Goal: Task Accomplishment & Management: Manage account settings

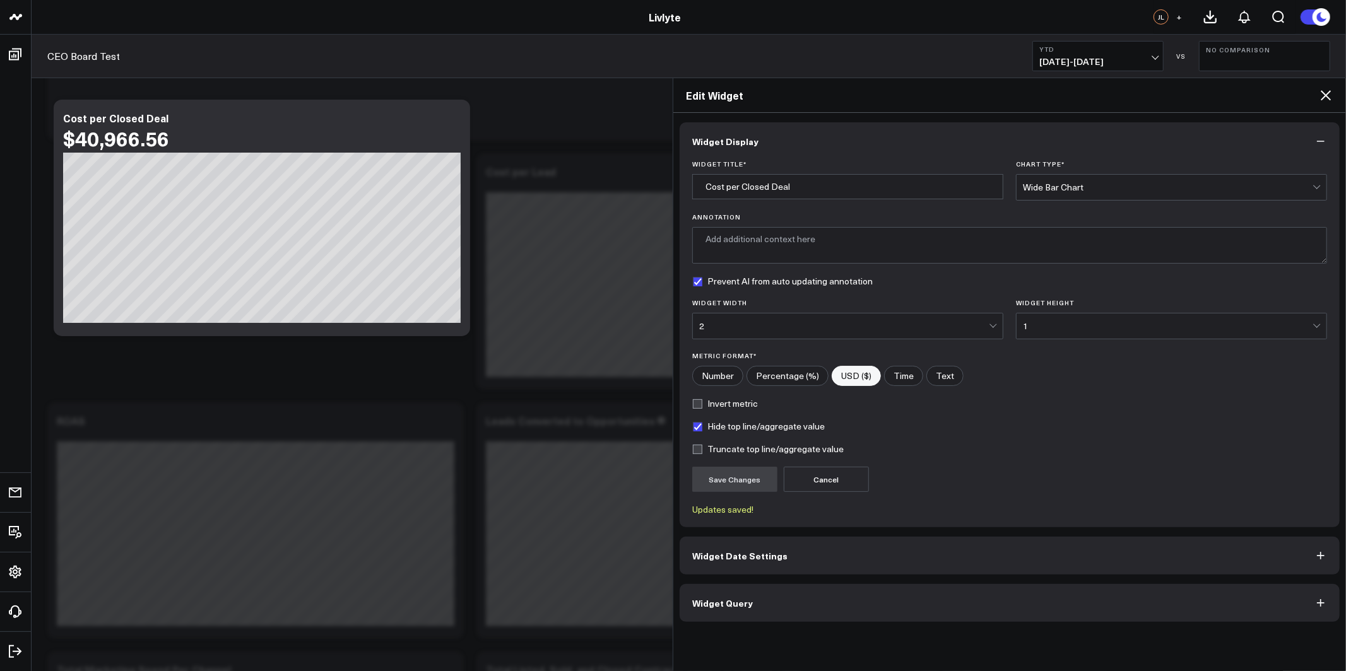
click at [1326, 92] on icon at bounding box center [1325, 95] width 15 height 15
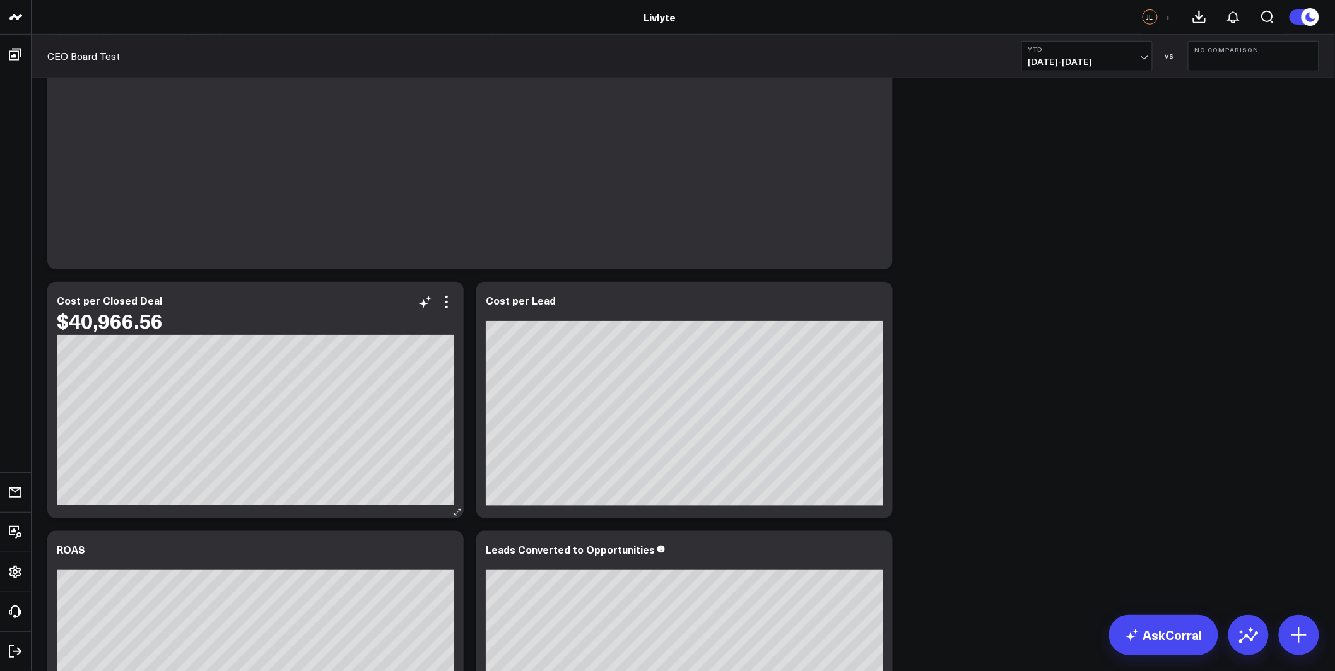
scroll to position [341, 0]
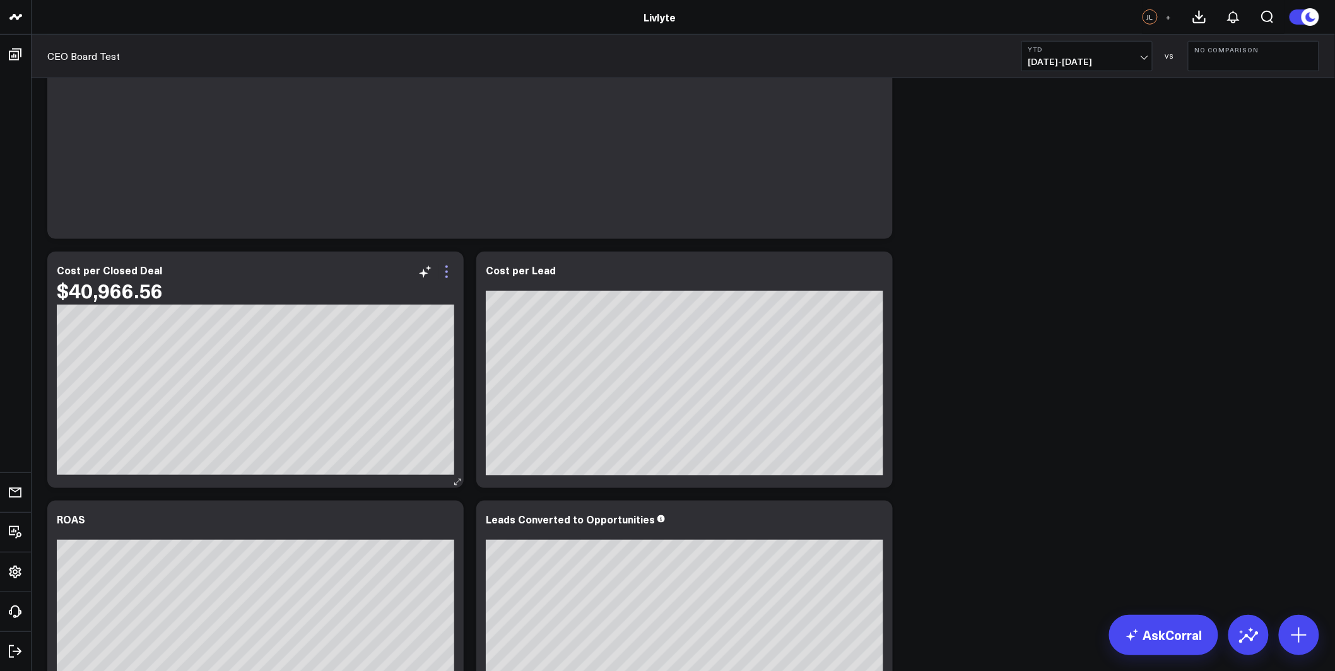
click at [440, 268] on icon at bounding box center [446, 271] width 15 height 15
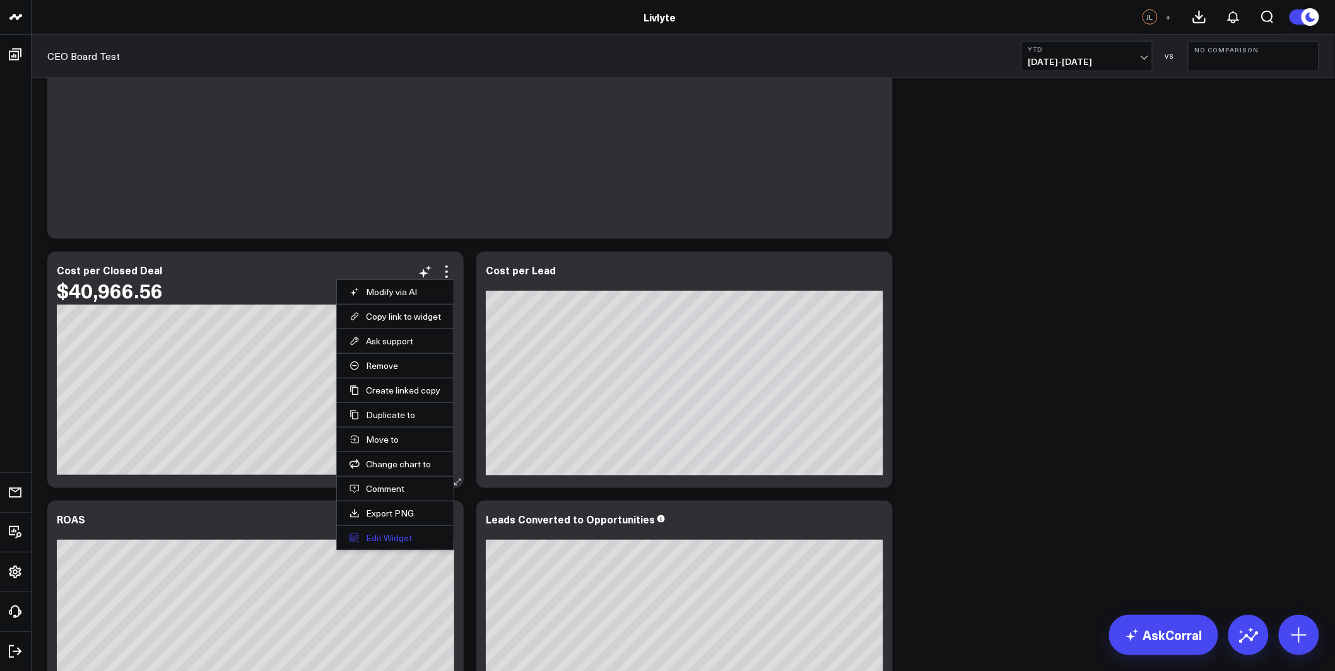
click at [395, 543] on button "Edit Widget" at bounding box center [395, 538] width 91 height 11
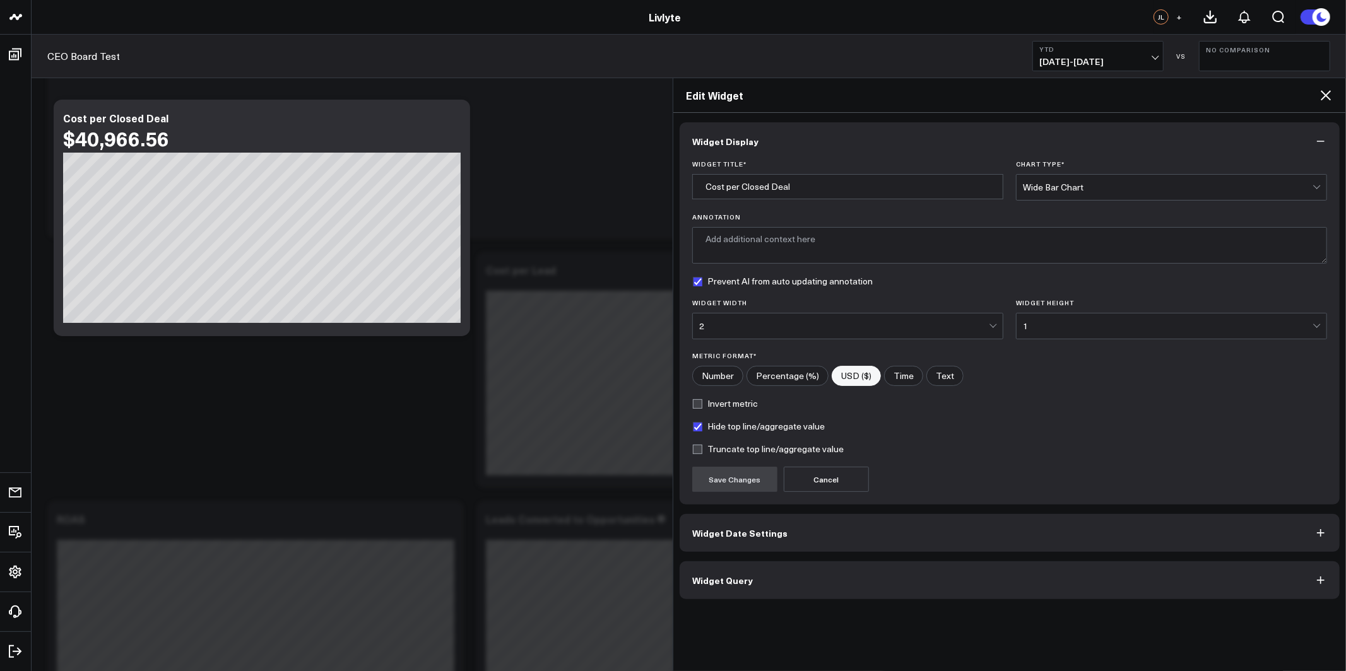
click at [697, 427] on label "Hide top line/aggregate value" at bounding box center [758, 426] width 133 height 10
click at [697, 427] on input "Hide top line/aggregate value" at bounding box center [697, 426] width 10 height 10
checkbox input "false"
click at [698, 451] on label "Truncate top line/aggregate value" at bounding box center [767, 449] width 151 height 10
click at [698, 451] on input "Truncate top line/aggregate value" at bounding box center [697, 449] width 10 height 10
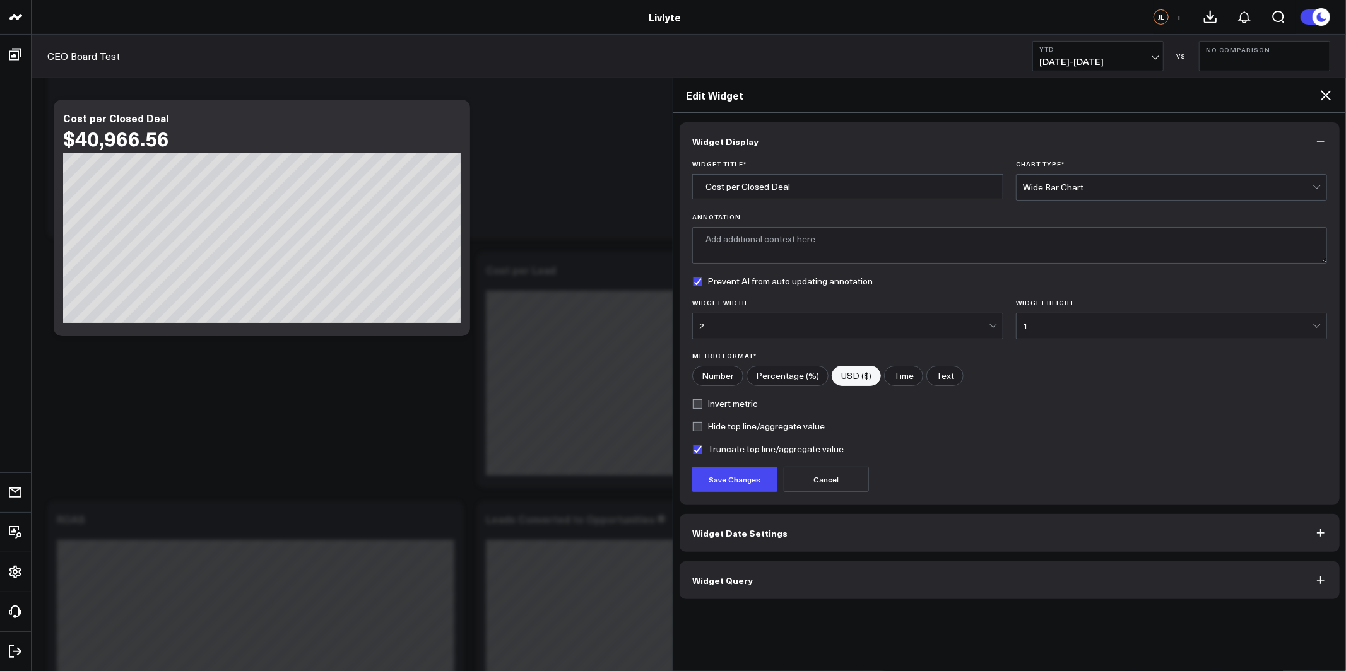
checkbox input "true"
click at [698, 421] on form "Widget Title * Cost per Closed Deal Chart Type * Wide Bar Chart Annotation Prev…" at bounding box center [1009, 326] width 635 height 332
click at [698, 428] on label "Hide top line/aggregate value" at bounding box center [758, 426] width 133 height 10
click at [698, 428] on input "Hide top line/aggregate value" at bounding box center [697, 426] width 10 height 10
checkbox input "true"
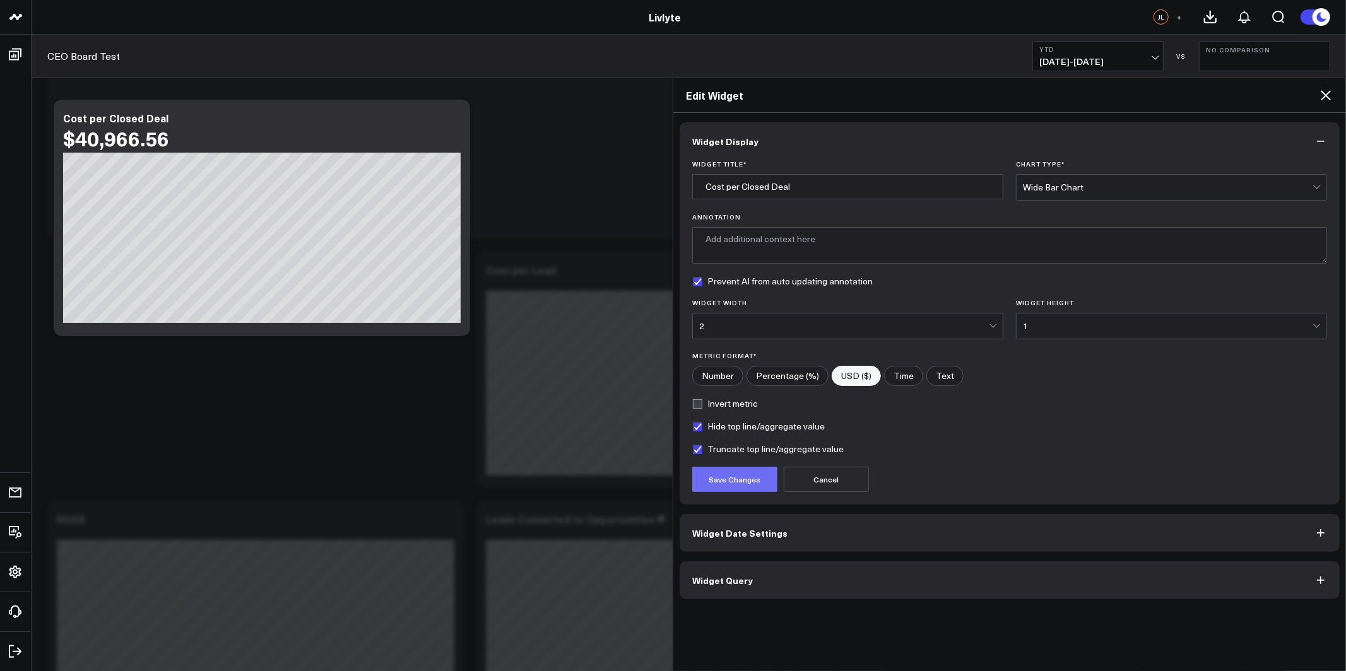
click at [734, 480] on button "Save Changes" at bounding box center [734, 479] width 85 height 25
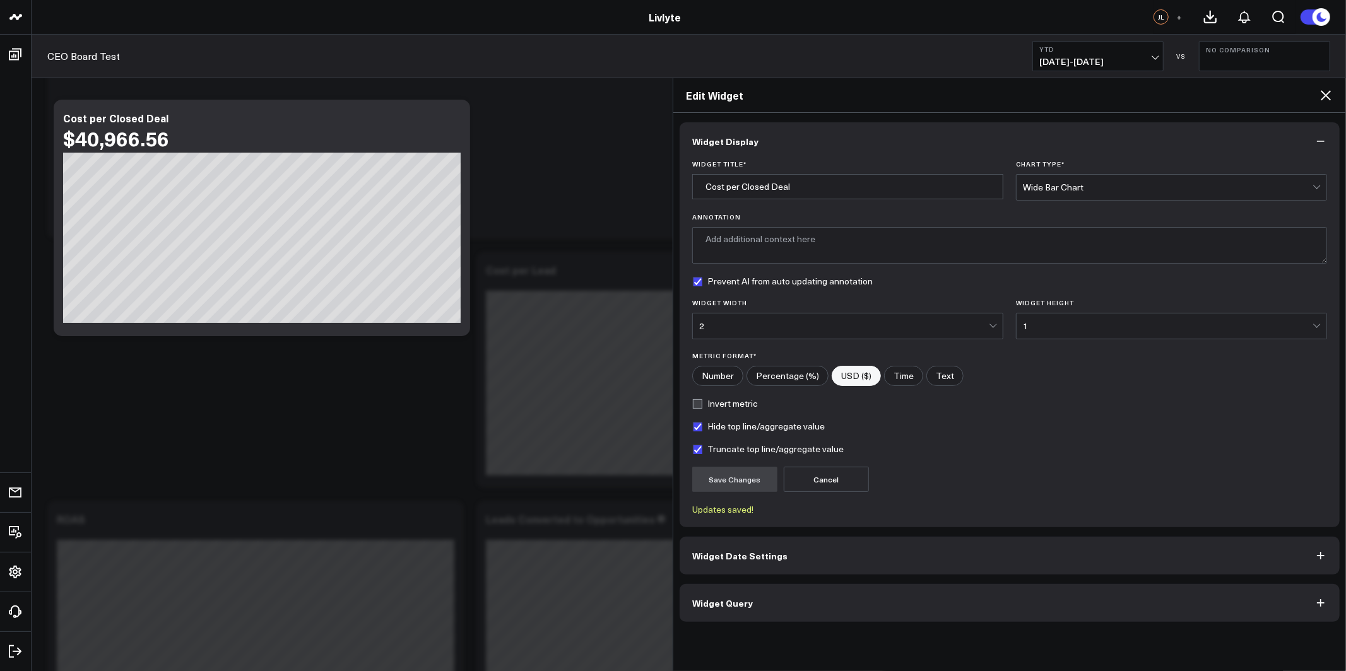
click at [1328, 93] on icon at bounding box center [1326, 95] width 10 height 10
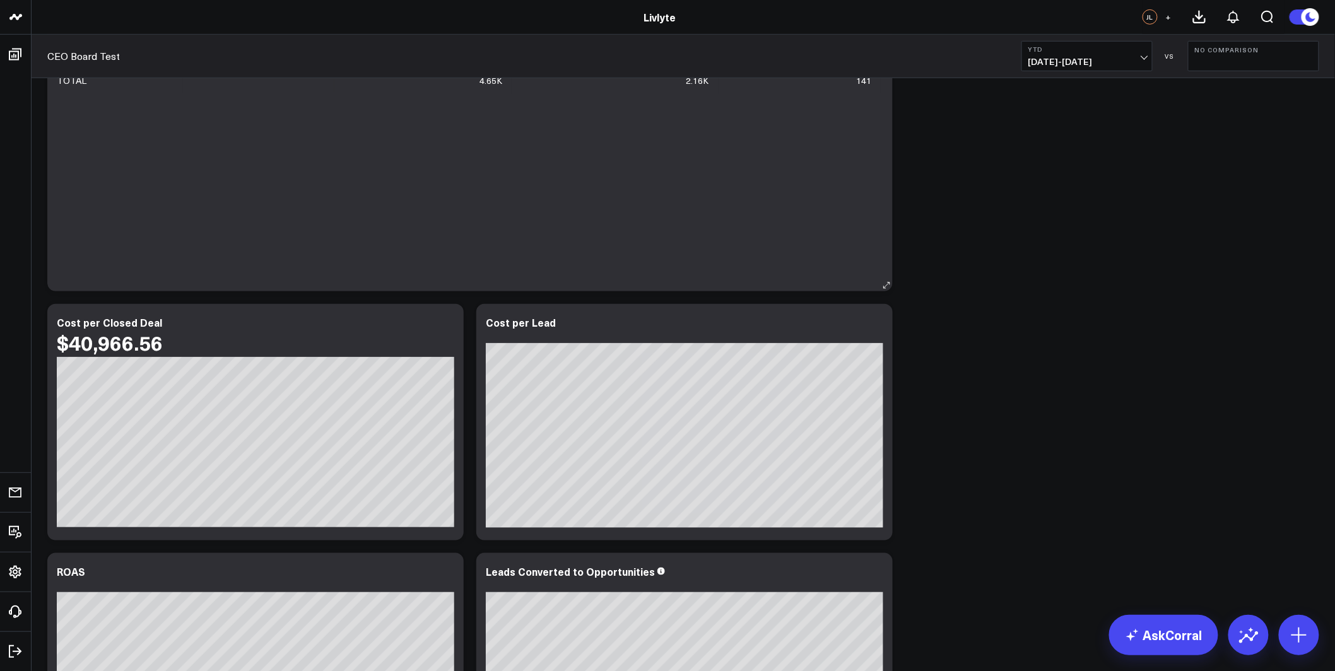
scroll to position [98, 0]
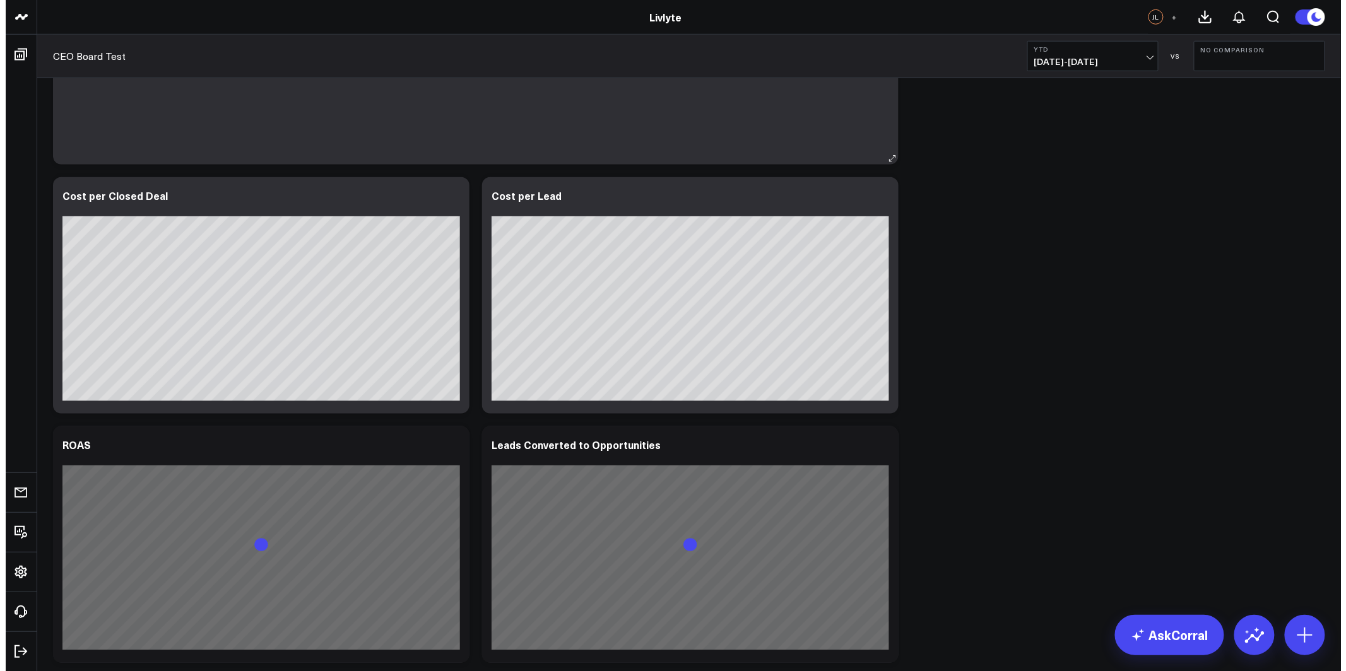
scroll to position [433, 0]
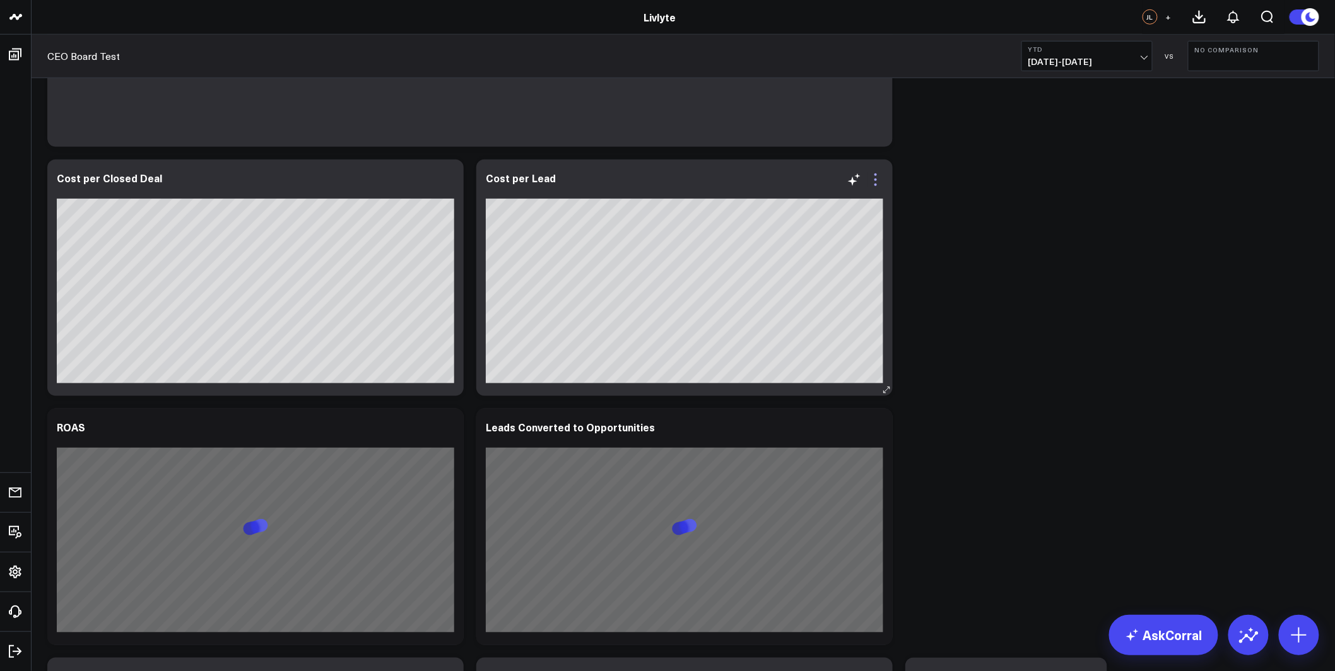
click at [876, 175] on icon at bounding box center [875, 179] width 15 height 15
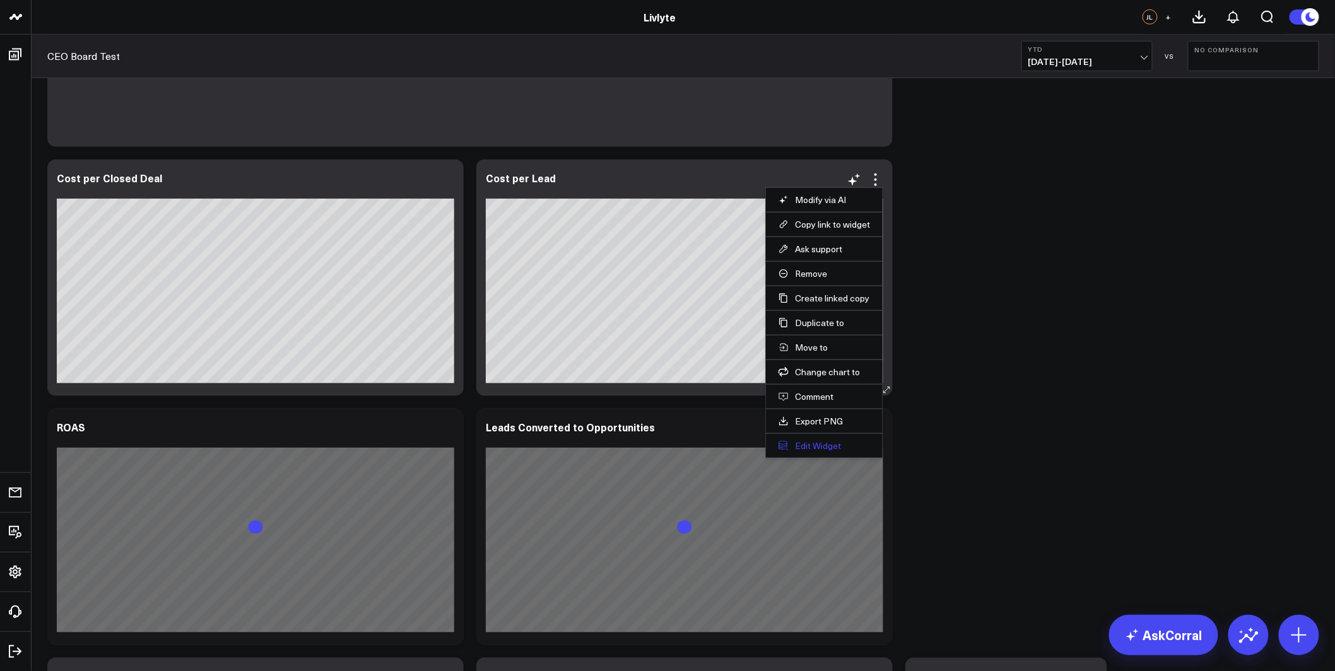
click at [808, 443] on button "Edit Widget" at bounding box center [824, 445] width 91 height 11
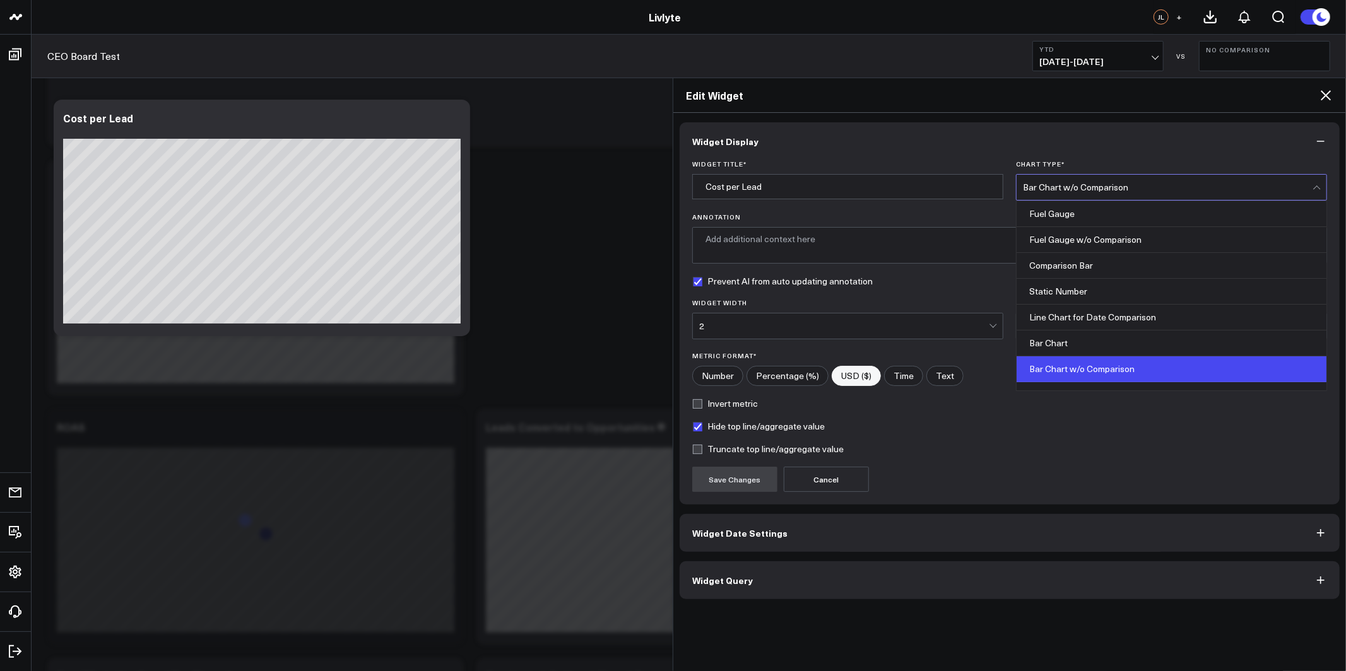
click at [1084, 177] on div "Bar Chart w/o Comparison" at bounding box center [1168, 187] width 290 height 25
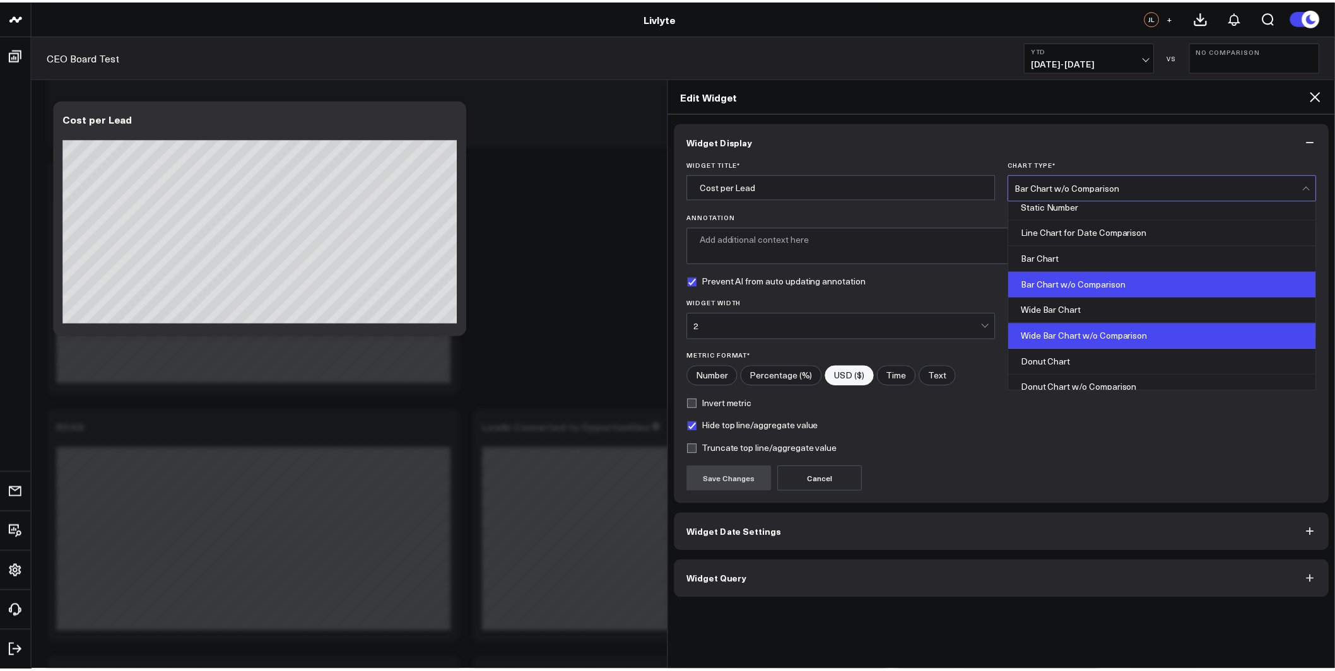
scroll to position [86, 0]
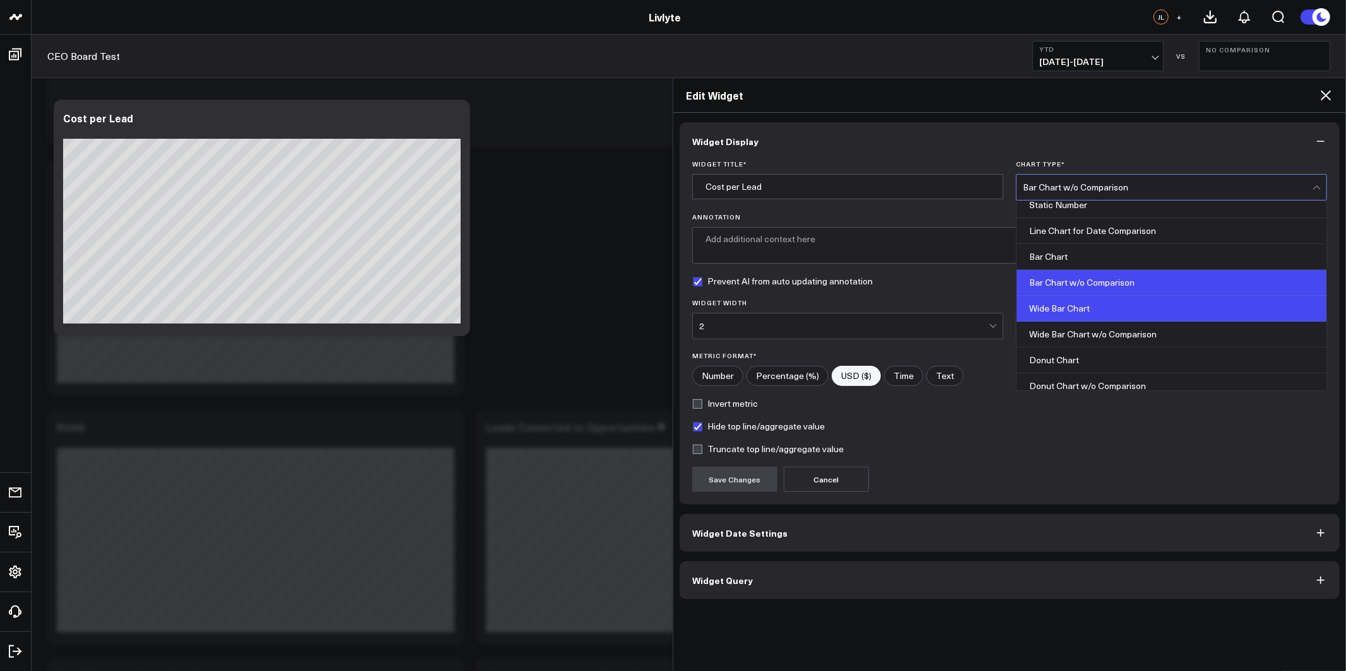
click at [1080, 311] on div "Wide Bar Chart" at bounding box center [1171, 309] width 310 height 26
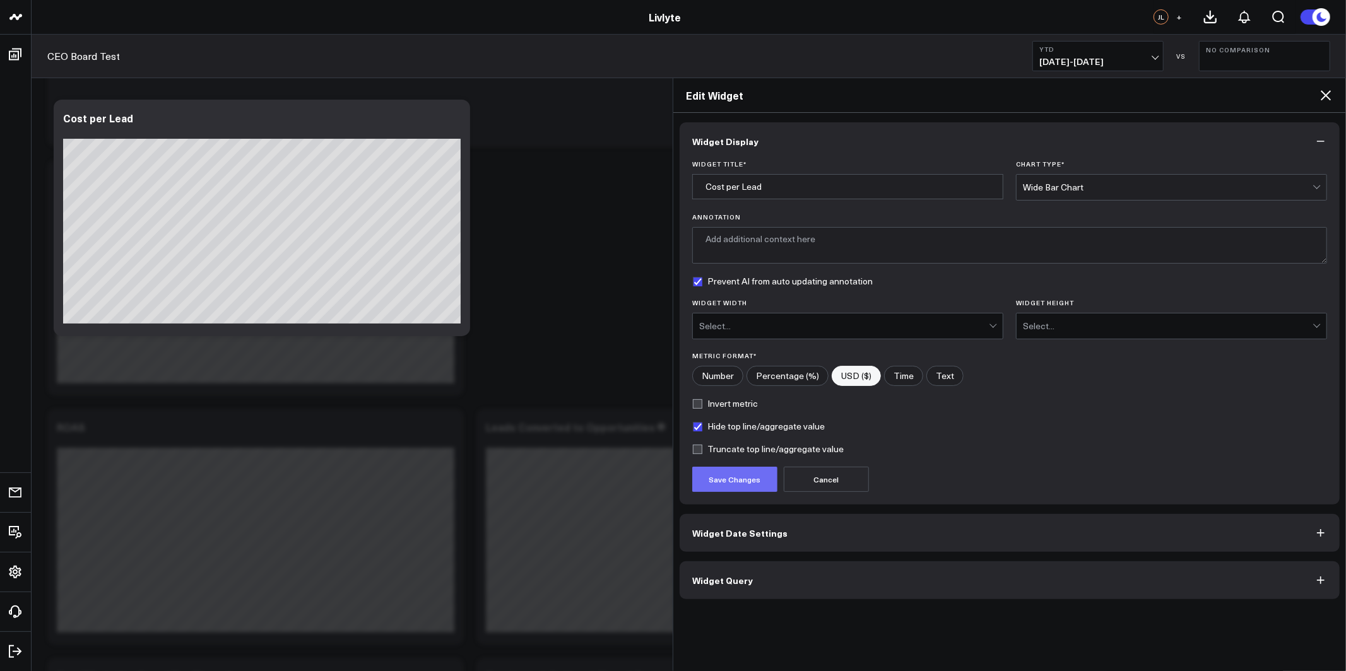
drag, startPoint x: 714, startPoint y: 451, endPoint x: 724, endPoint y: 475, distance: 26.0
click at [713, 452] on label "Truncate top line/aggregate value" at bounding box center [767, 449] width 151 height 10
click at [702, 452] on input "Truncate top line/aggregate value" at bounding box center [697, 449] width 10 height 10
checkbox input "true"
click at [716, 478] on button "Save Changes" at bounding box center [734, 479] width 85 height 25
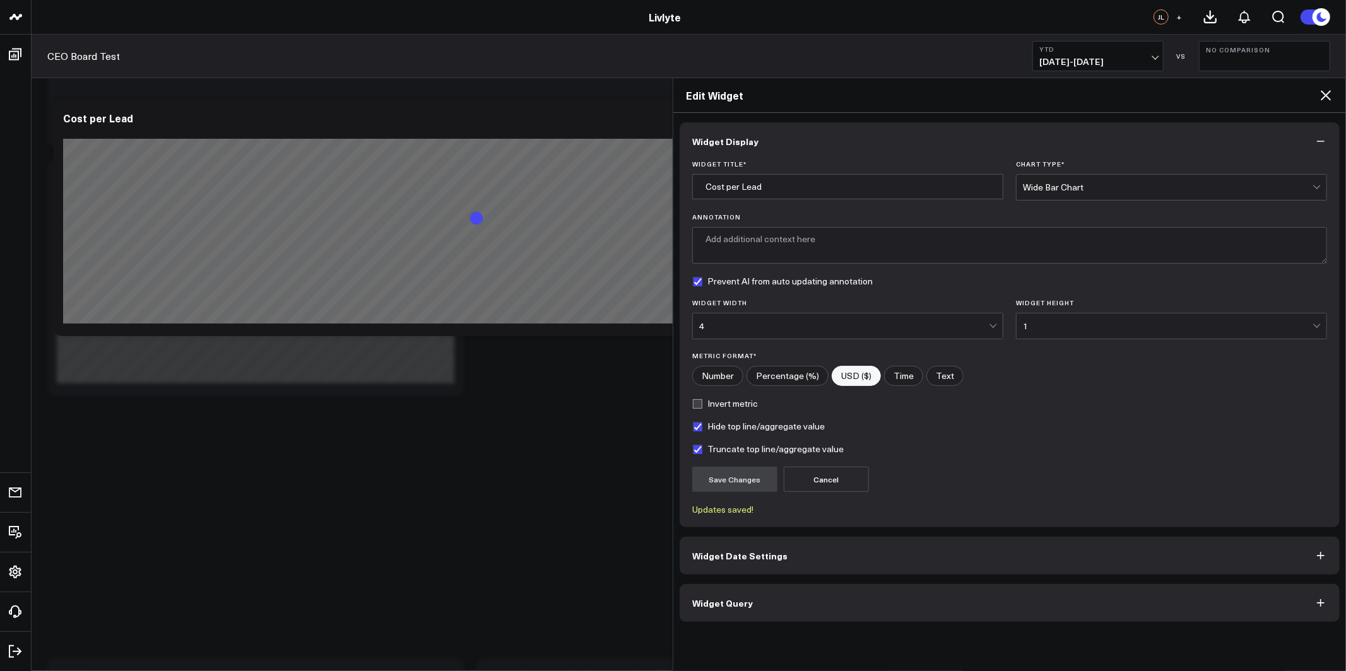
click at [1321, 95] on icon at bounding box center [1325, 95] width 15 height 15
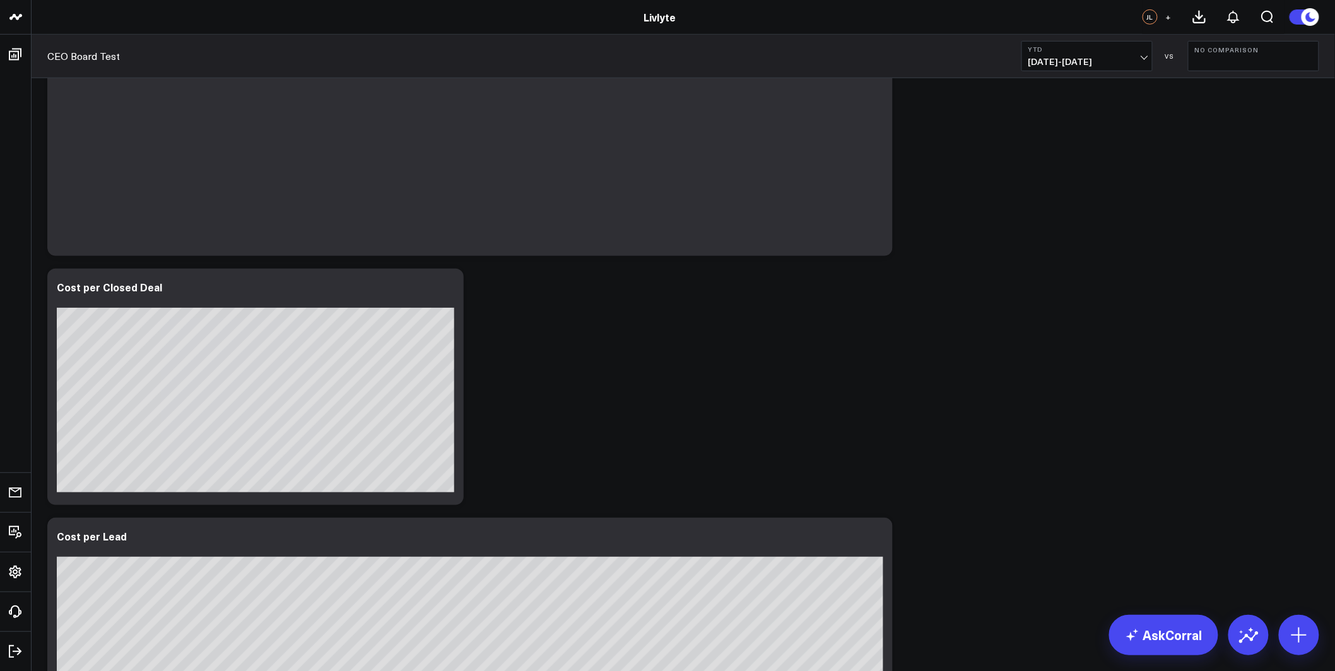
scroll to position [531, 0]
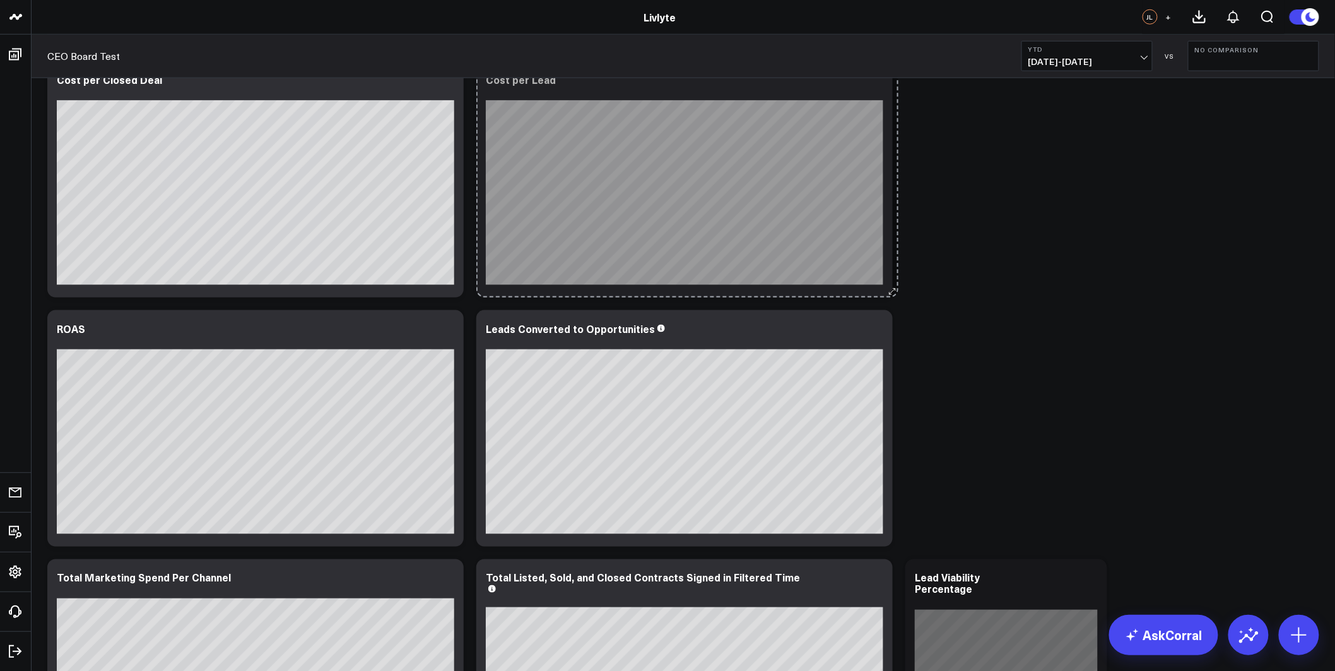
drag, startPoint x: 888, startPoint y: 537, endPoint x: 466, endPoint y: 425, distance: 436.6
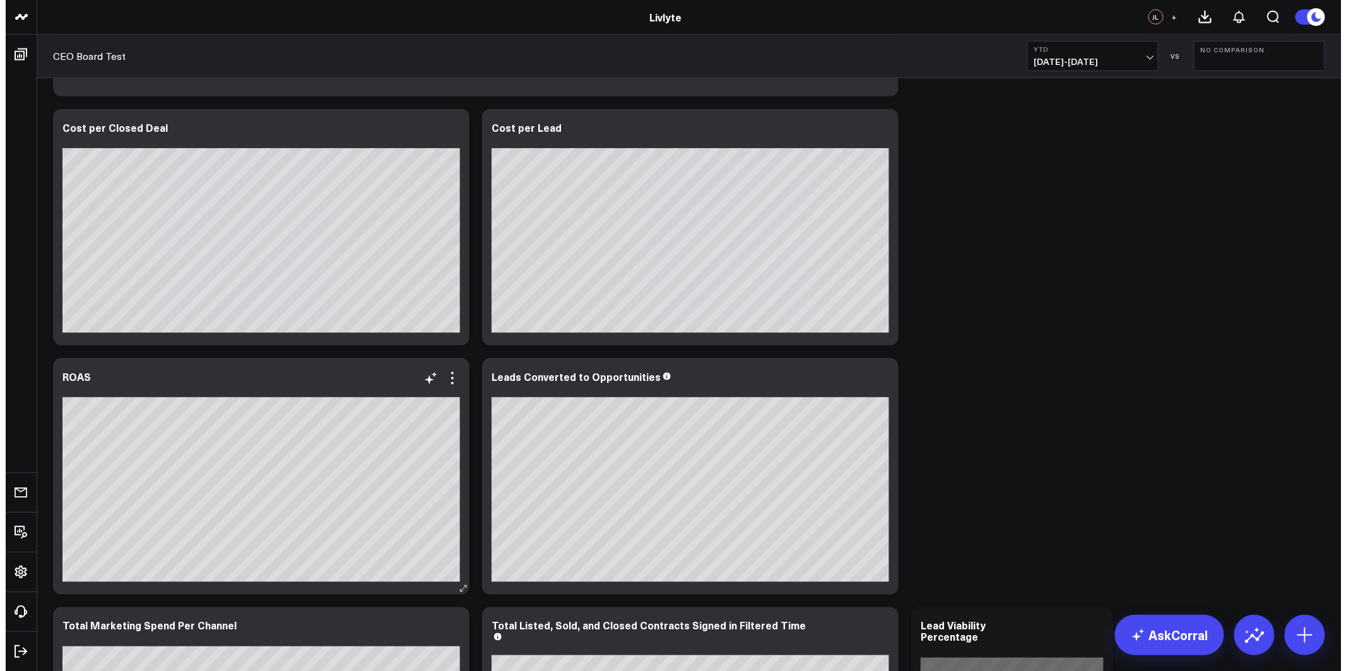
scroll to position [486, 0]
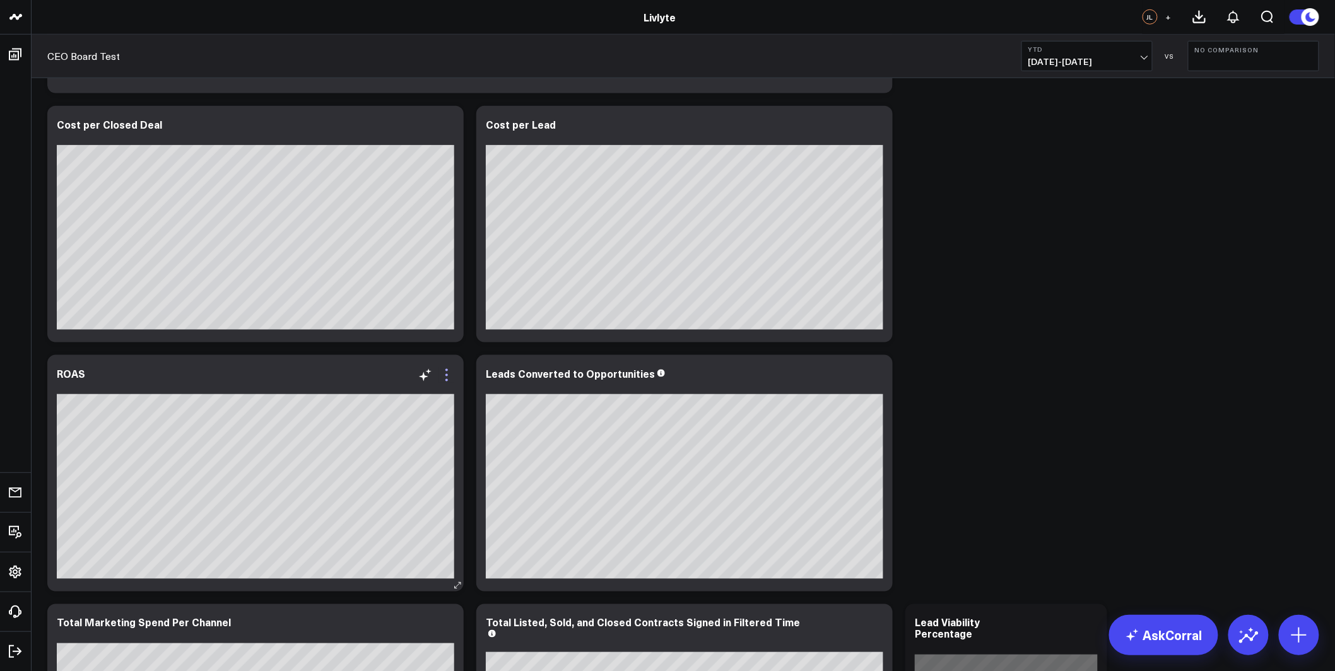
click at [451, 368] on icon at bounding box center [446, 375] width 15 height 15
drag, startPoint x: 392, startPoint y: 643, endPoint x: 391, endPoint y: 635, distance: 8.3
click at [0, 0] on button "Edit Widget" at bounding box center [0, 0] width 0 height 0
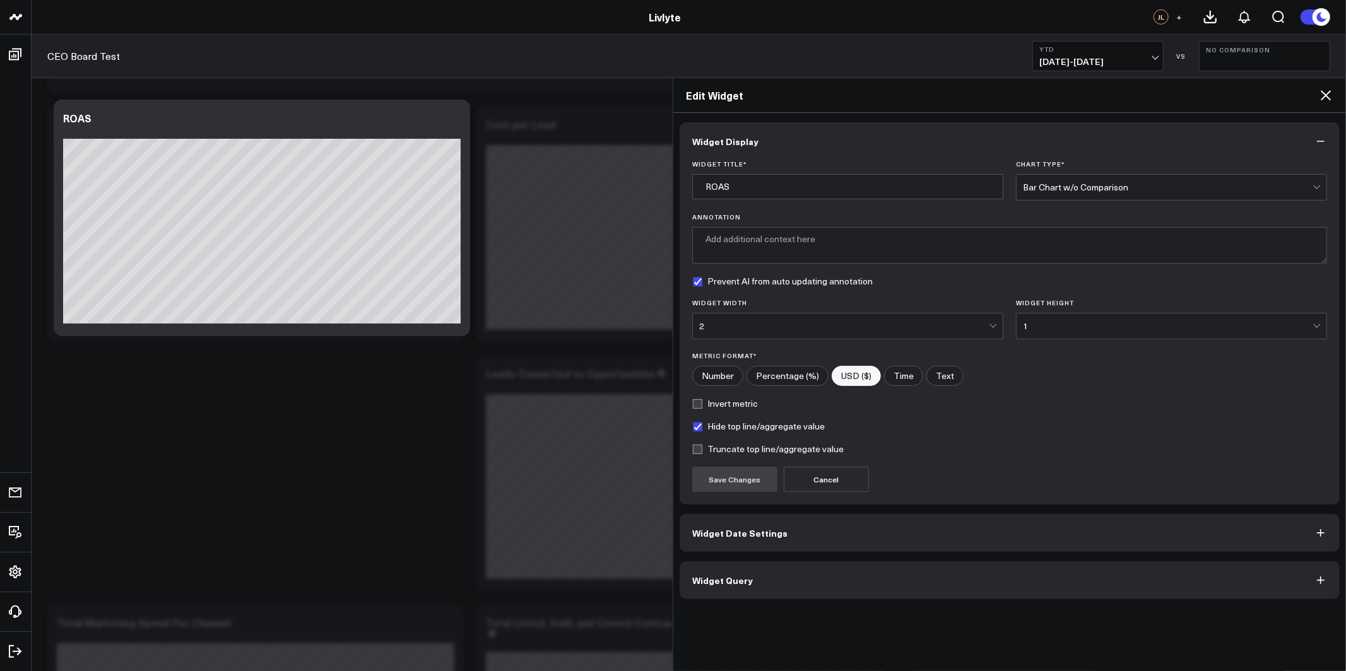
click at [707, 447] on label "Truncate top line/aggregate value" at bounding box center [767, 449] width 151 height 10
click at [702, 447] on input "Truncate top line/aggregate value" at bounding box center [697, 449] width 10 height 10
checkbox input "true"
click at [1104, 176] on div "Bar Chart w/o Comparison" at bounding box center [1168, 187] width 290 height 25
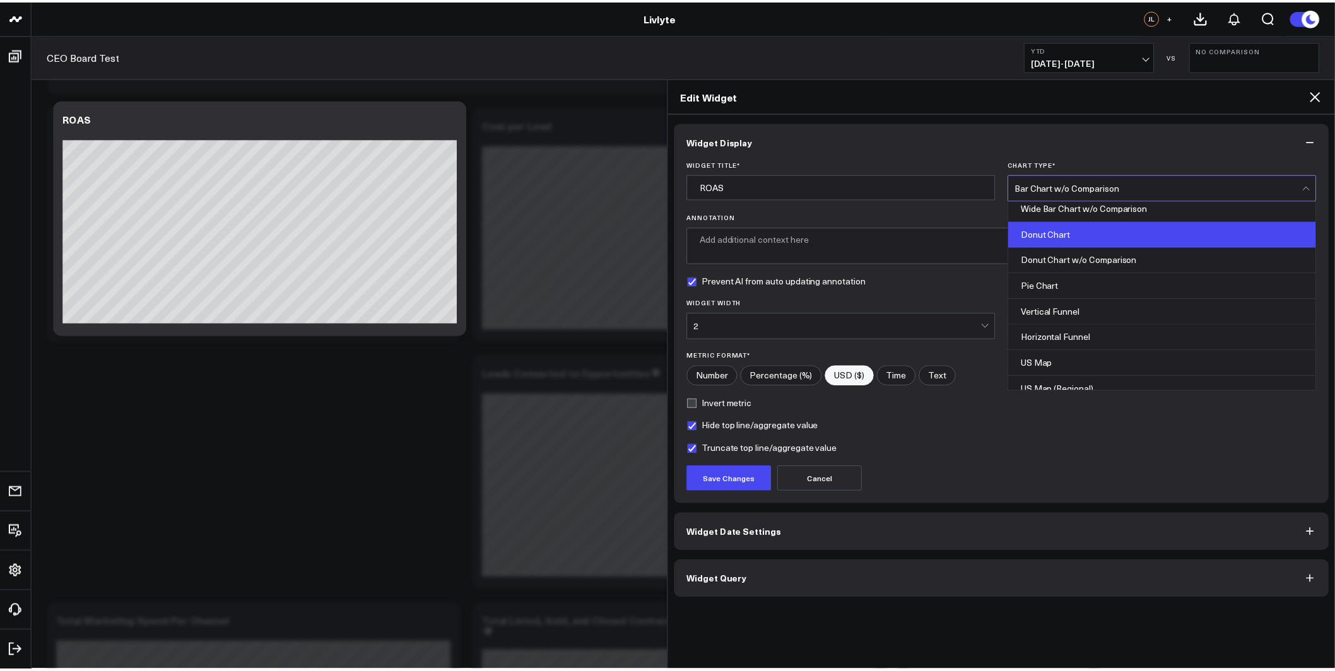
scroll to position [170, 0]
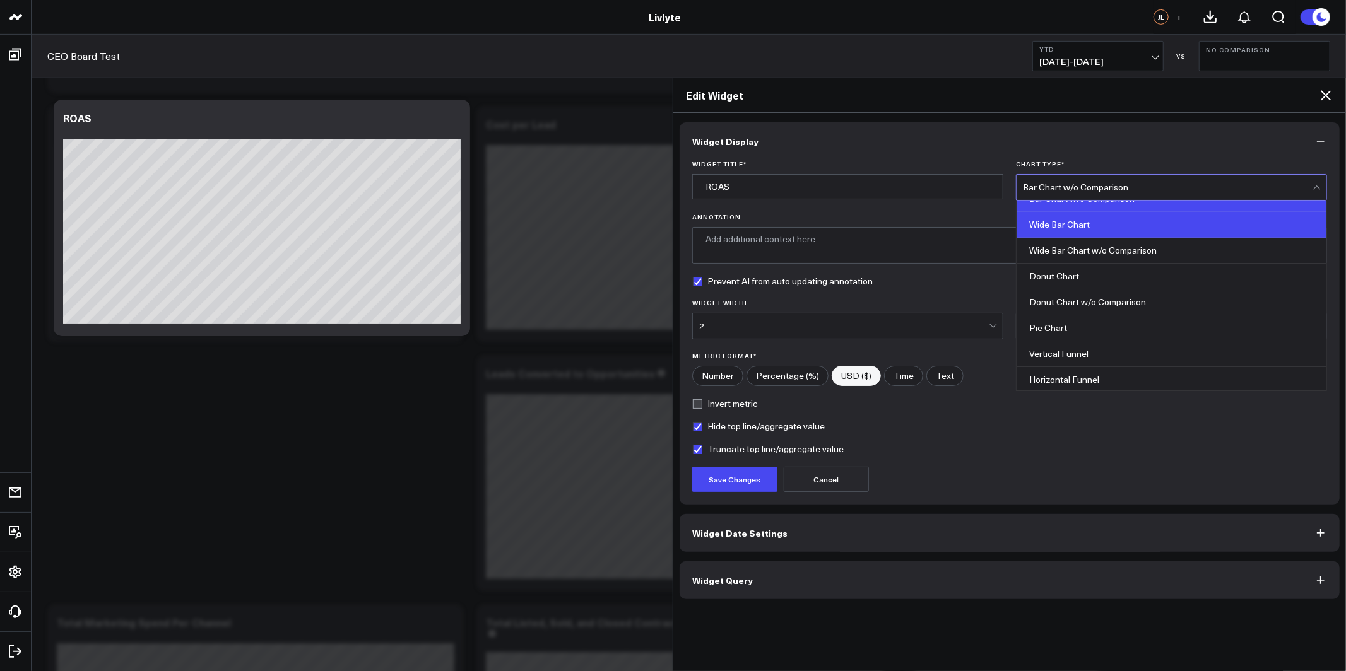
click at [1081, 225] on div "Wide Bar Chart" at bounding box center [1171, 225] width 310 height 26
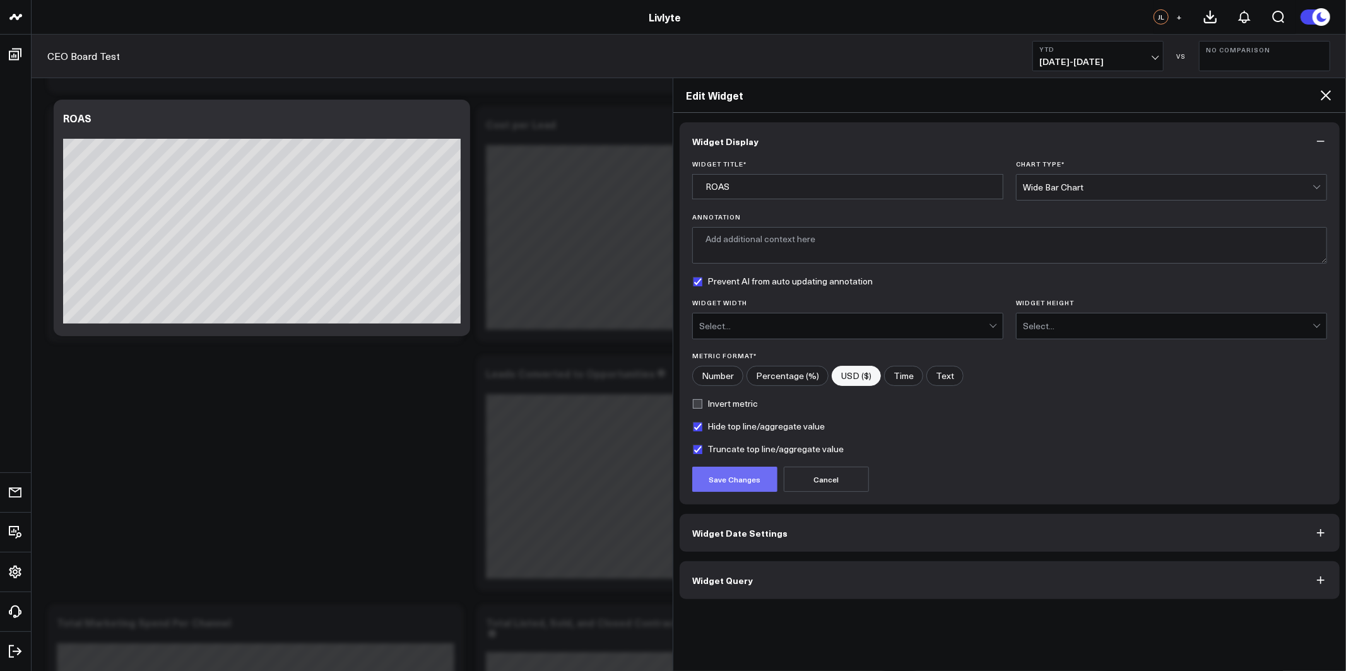
click at [724, 481] on button "Save Changes" at bounding box center [734, 479] width 85 height 25
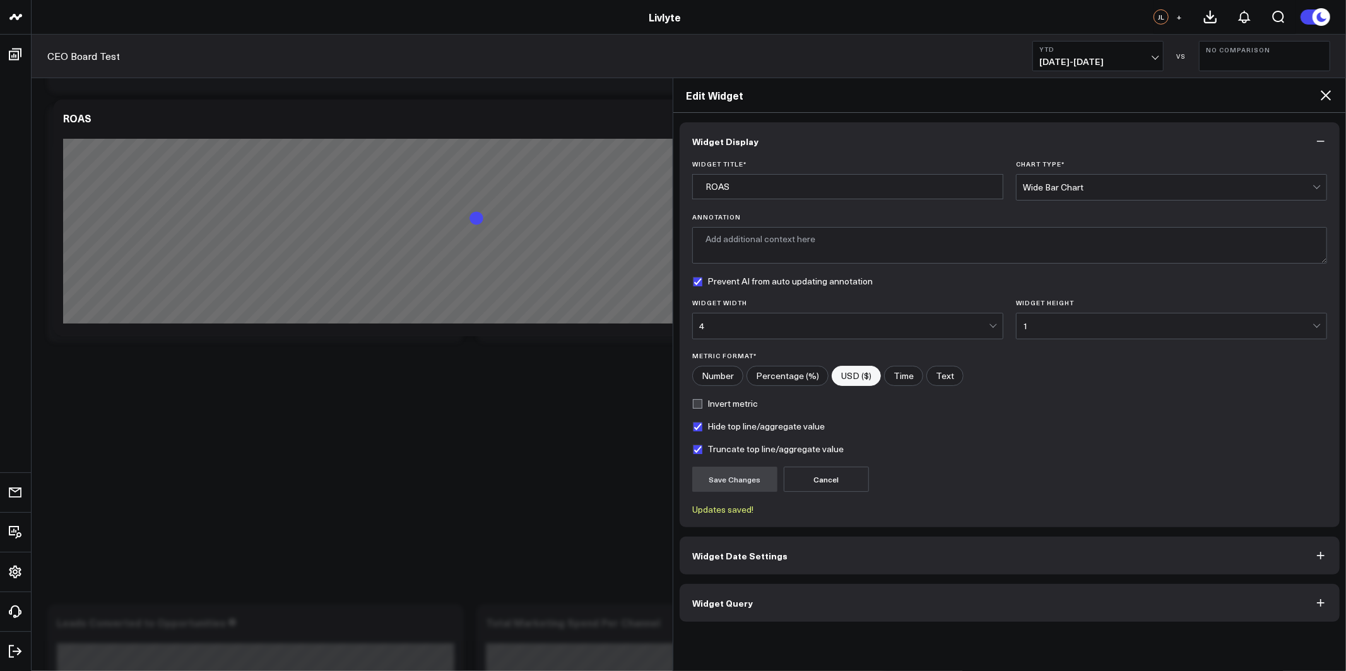
click at [1324, 91] on icon at bounding box center [1325, 95] width 15 height 15
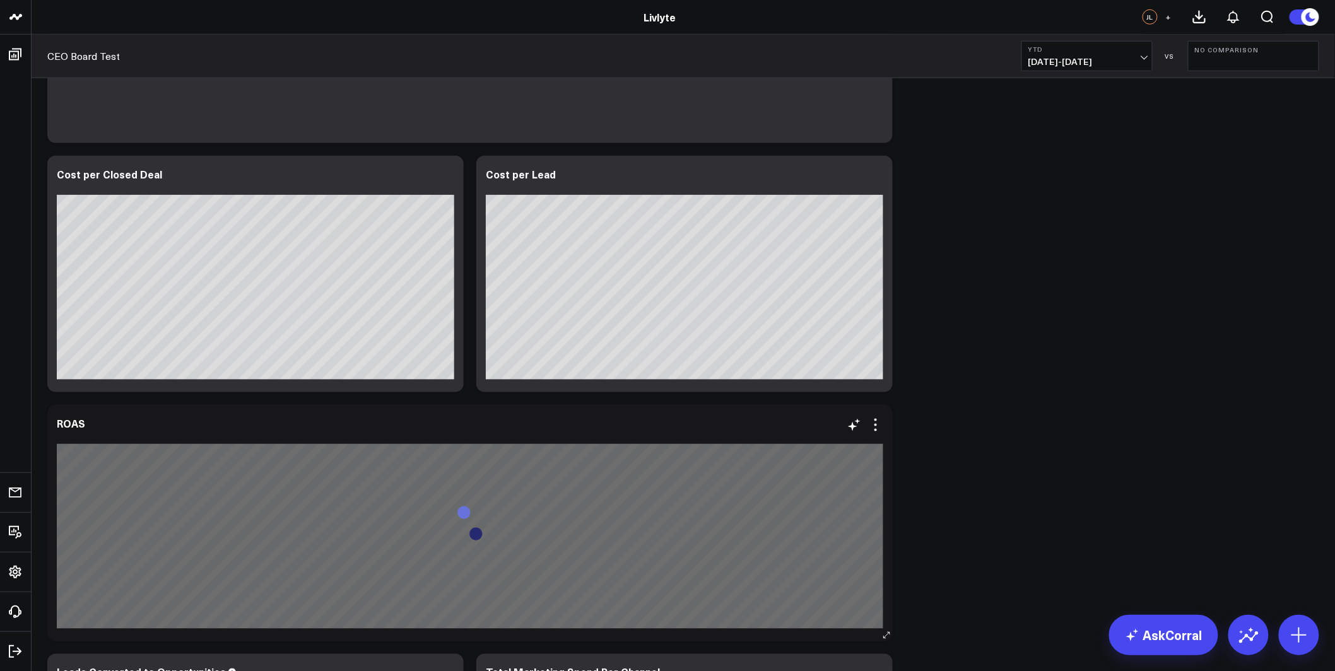
scroll to position [436, 0]
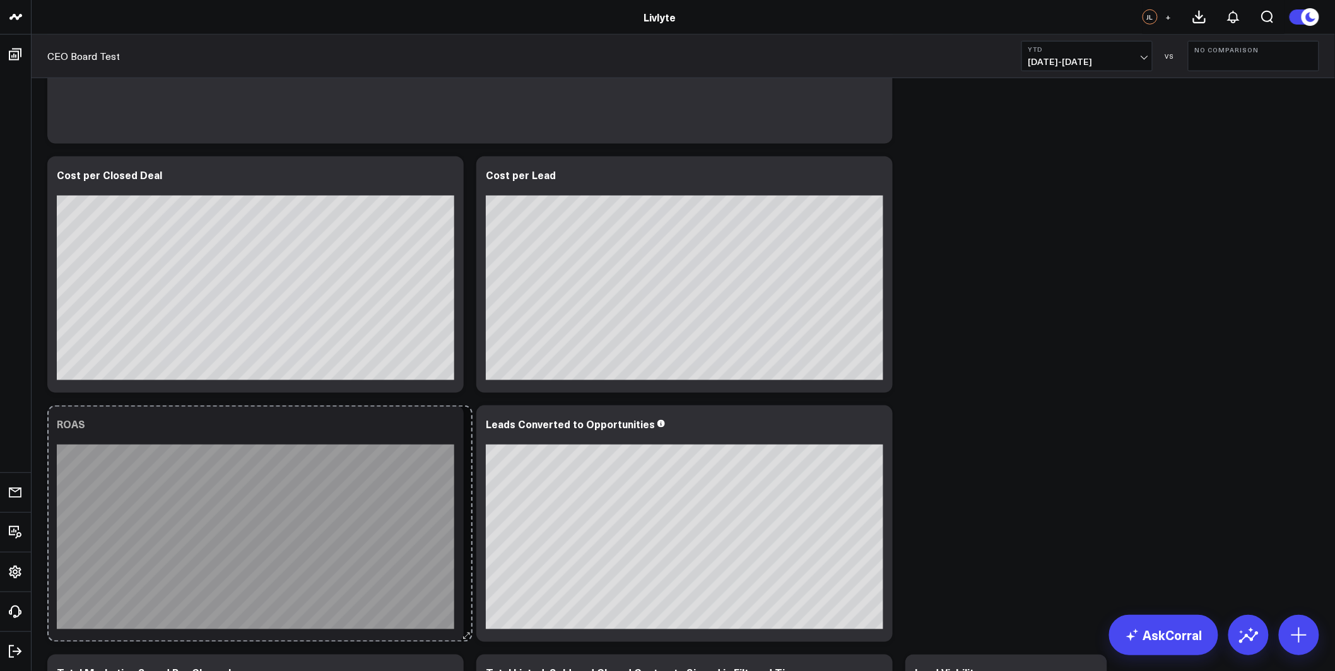
drag, startPoint x: 885, startPoint y: 633, endPoint x: 465, endPoint y: 570, distance: 424.8
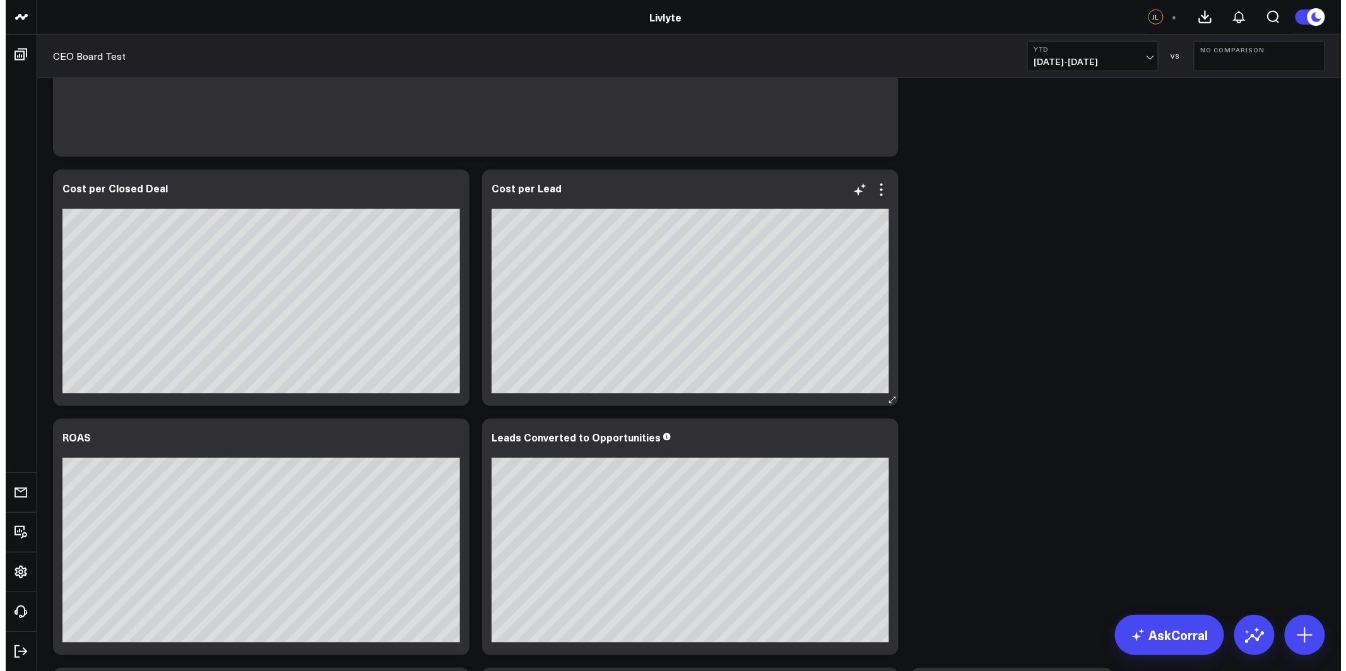
scroll to position [616, 0]
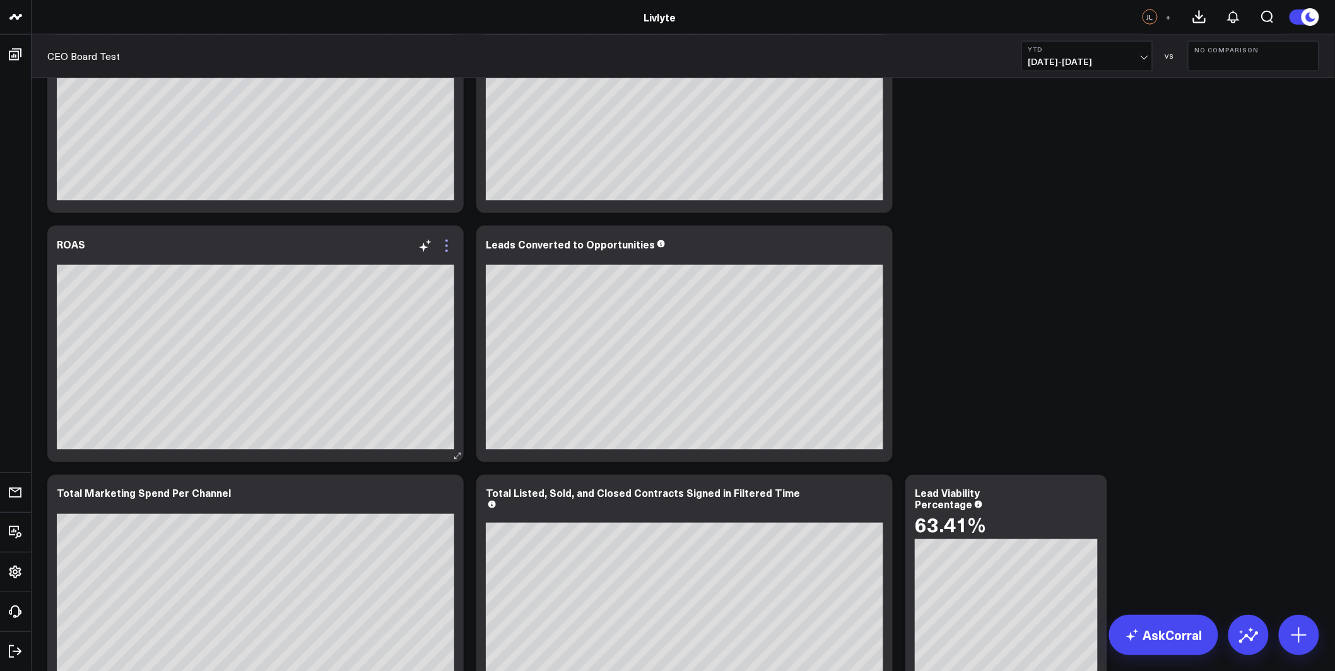
click at [445, 249] on icon at bounding box center [446, 246] width 15 height 15
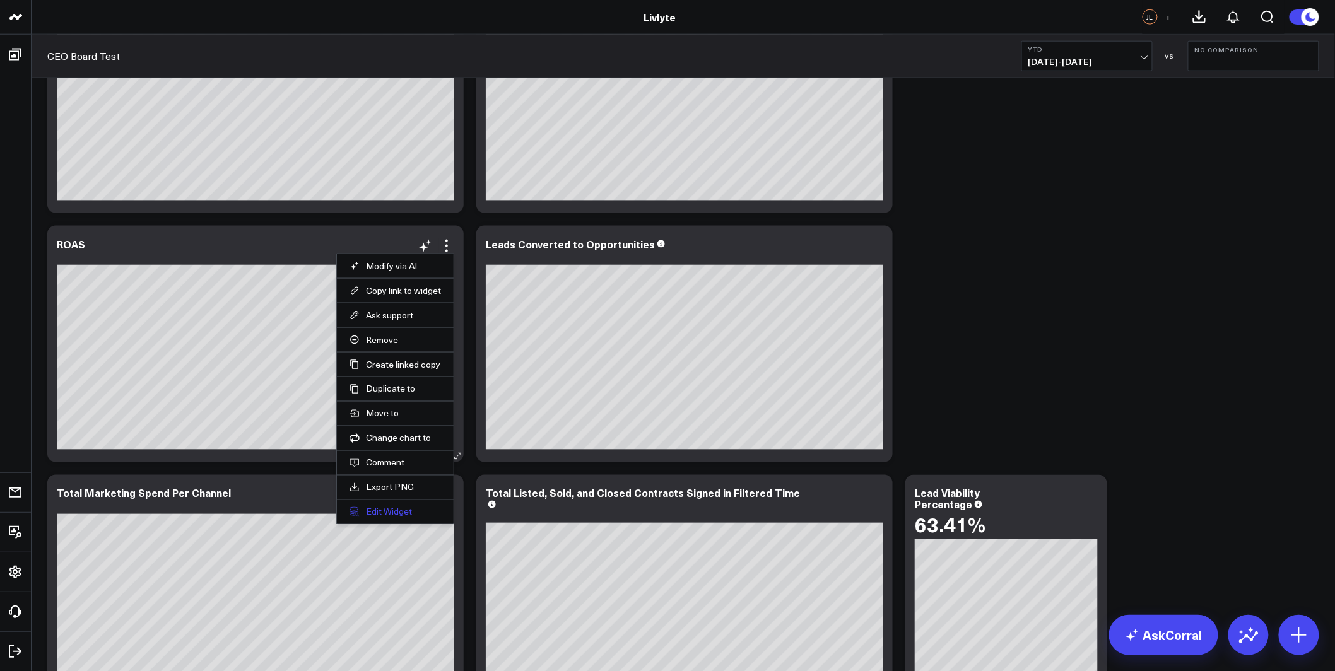
click at [377, 515] on button "Edit Widget" at bounding box center [395, 512] width 91 height 11
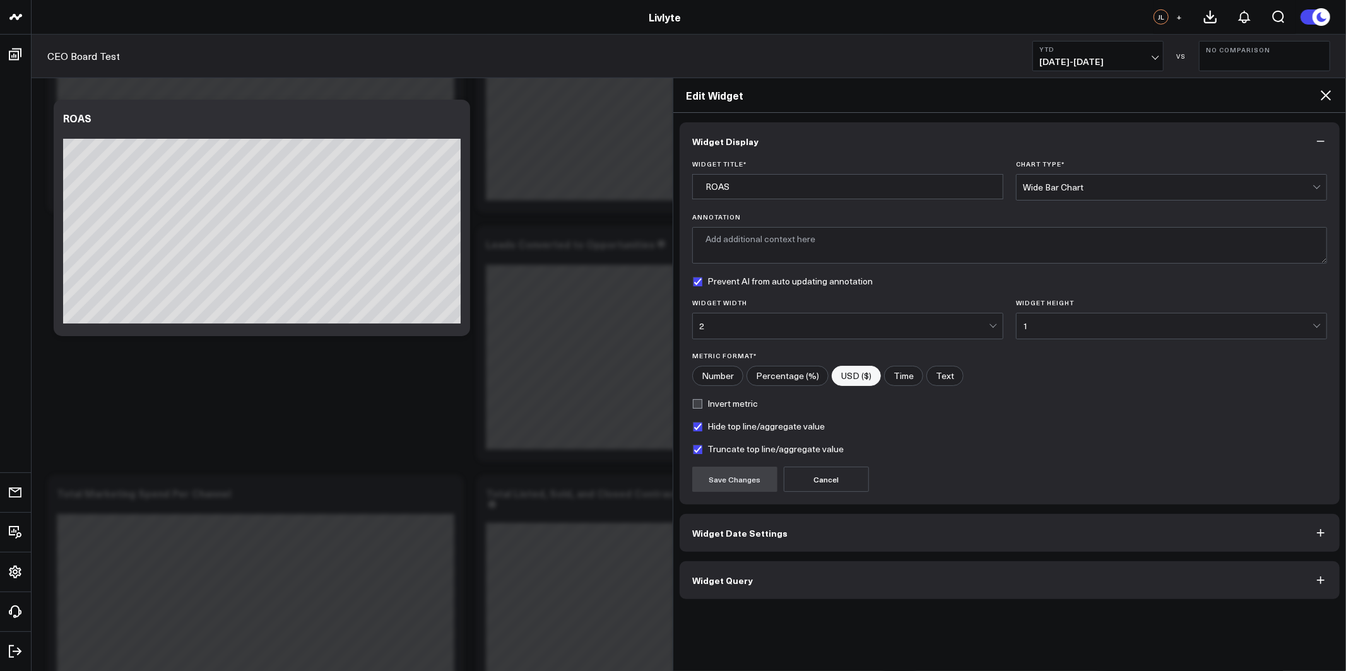
click at [722, 378] on input"] "Number" at bounding box center [718, 376] width 50 height 19
radio input"] "true"
click at [763, 490] on button "Save Changes" at bounding box center [734, 479] width 85 height 25
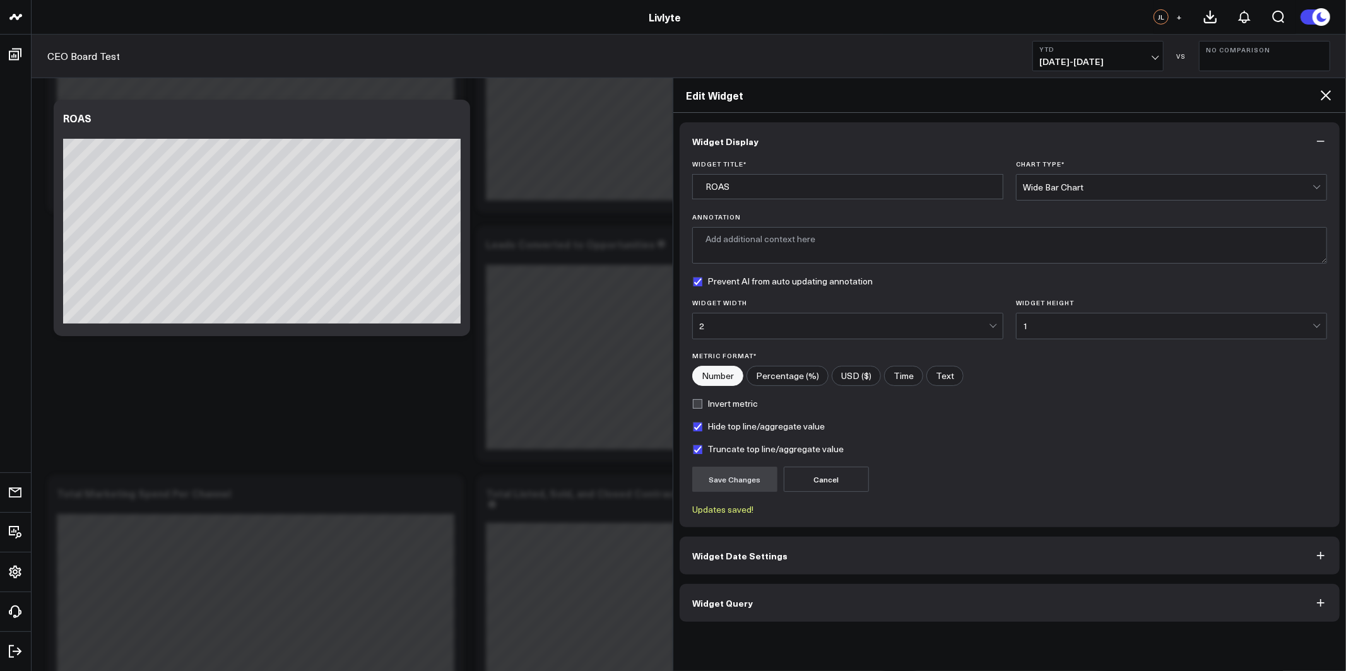
click at [853, 374] on input"] "USD ($)" at bounding box center [856, 376] width 48 height 19
radio input"] "true"
click at [758, 475] on button "Save Changes" at bounding box center [734, 479] width 85 height 25
click at [1324, 91] on icon at bounding box center [1325, 95] width 15 height 15
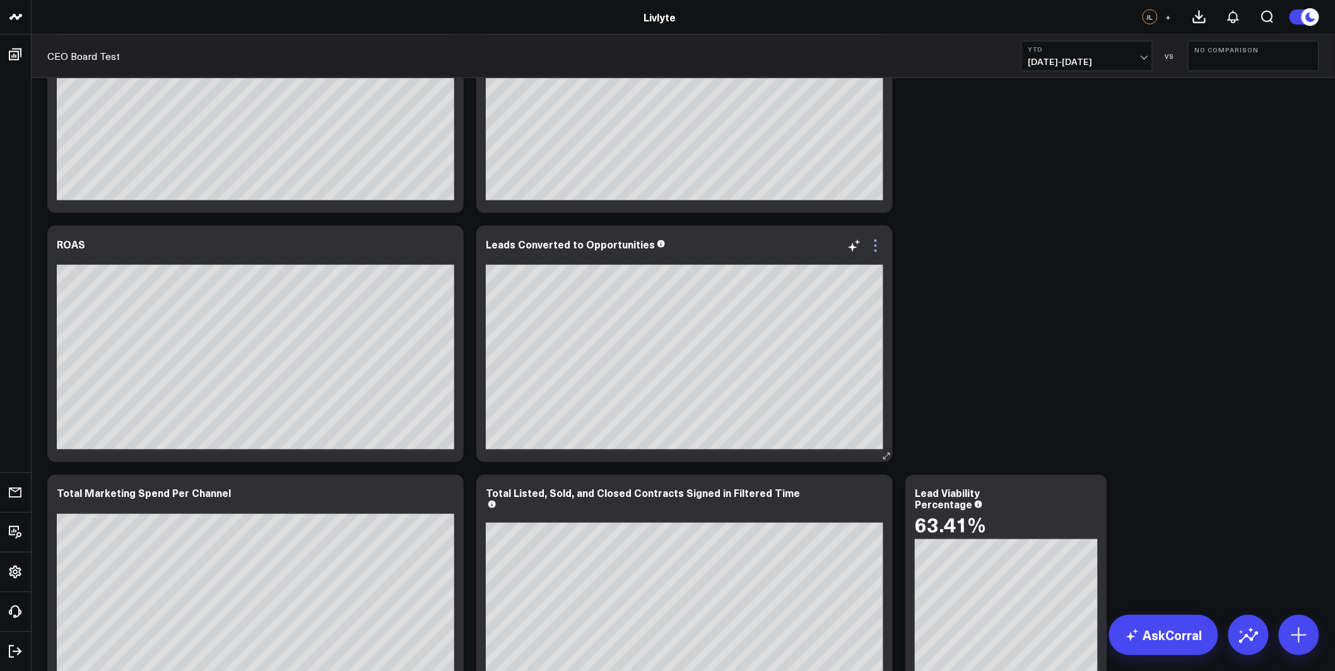
click at [875, 246] on icon at bounding box center [876, 246] width 3 height 3
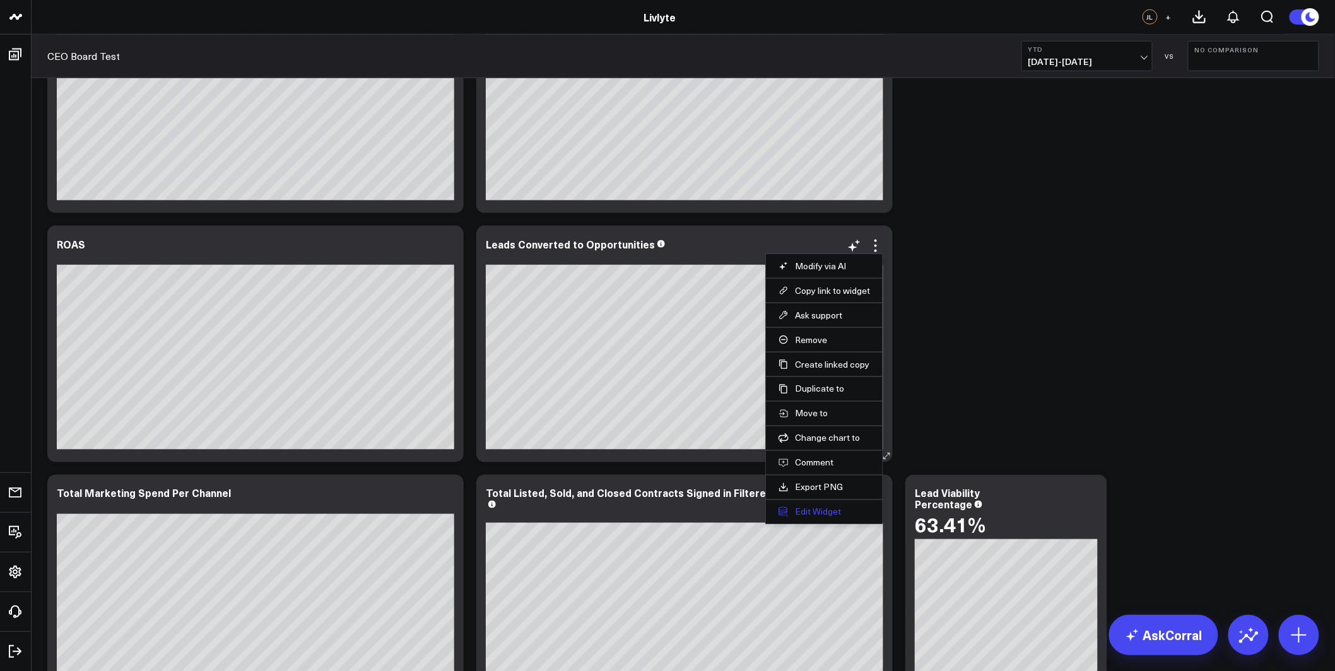
click at [808, 511] on button "Edit Widget" at bounding box center [824, 512] width 91 height 11
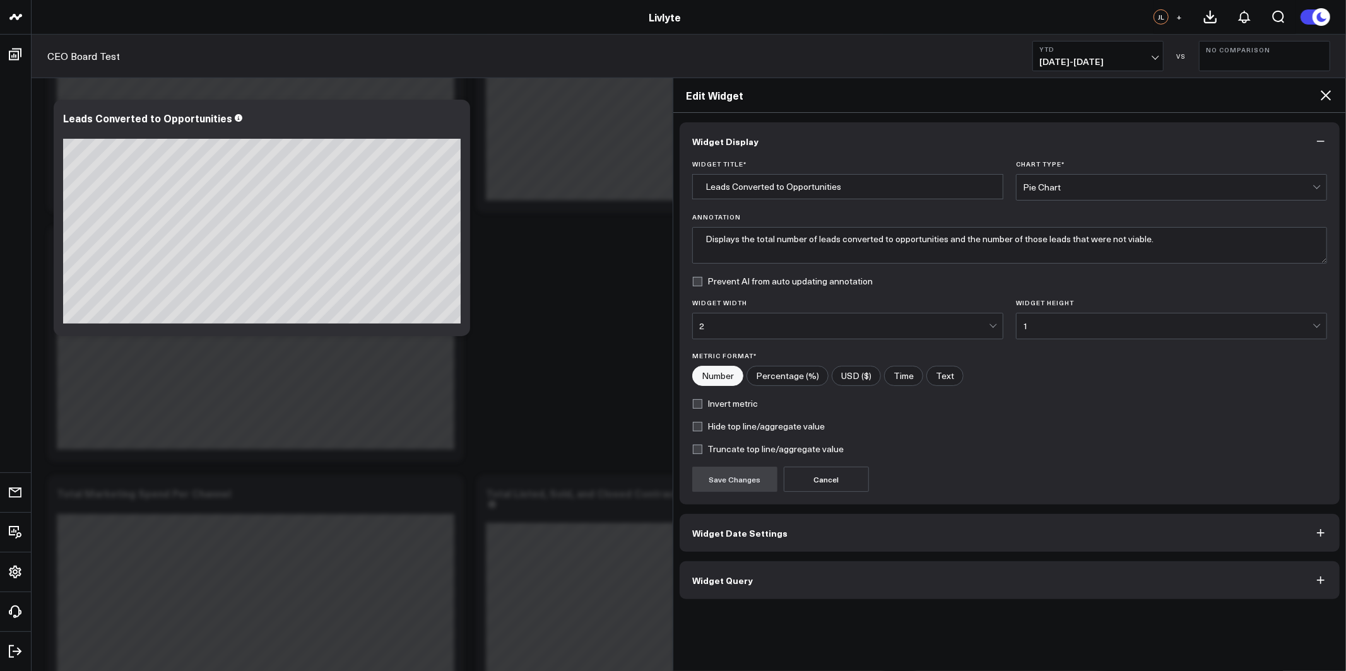
click at [1058, 430] on div "Hide top line/aggregate value" at bounding box center [1009, 426] width 635 height 10
click at [1062, 184] on div "Pie Chart" at bounding box center [1168, 187] width 290 height 10
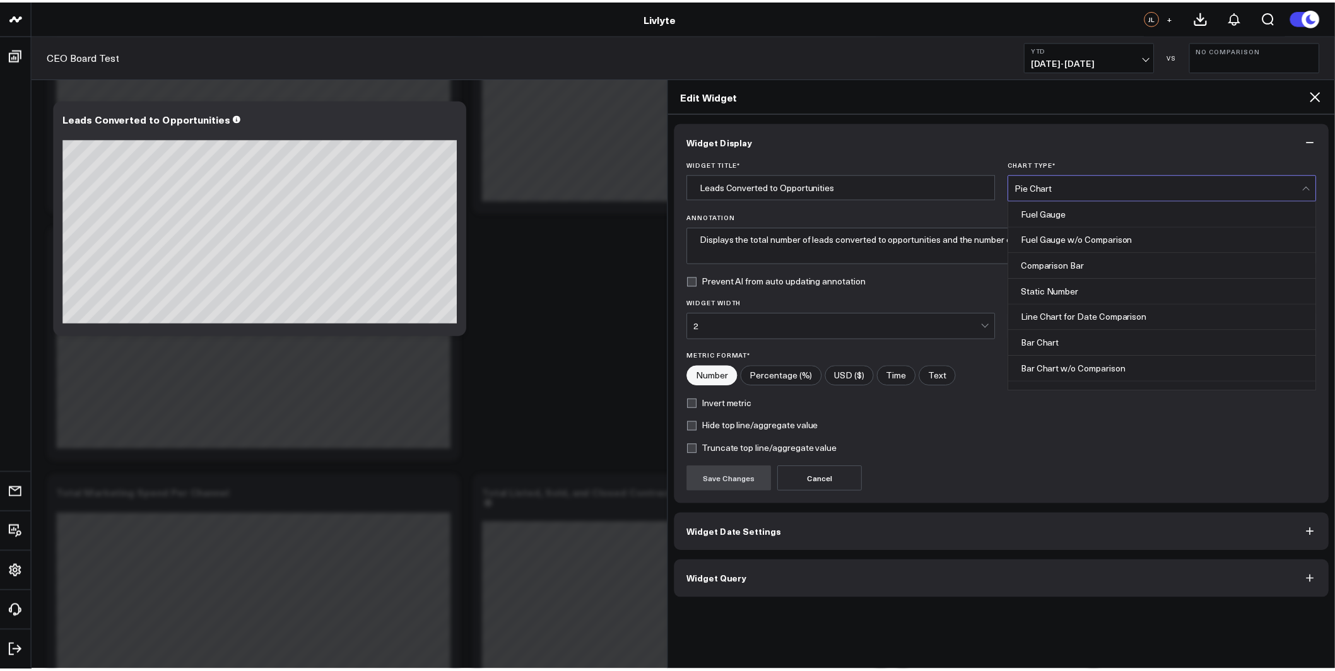
scroll to position [129, 0]
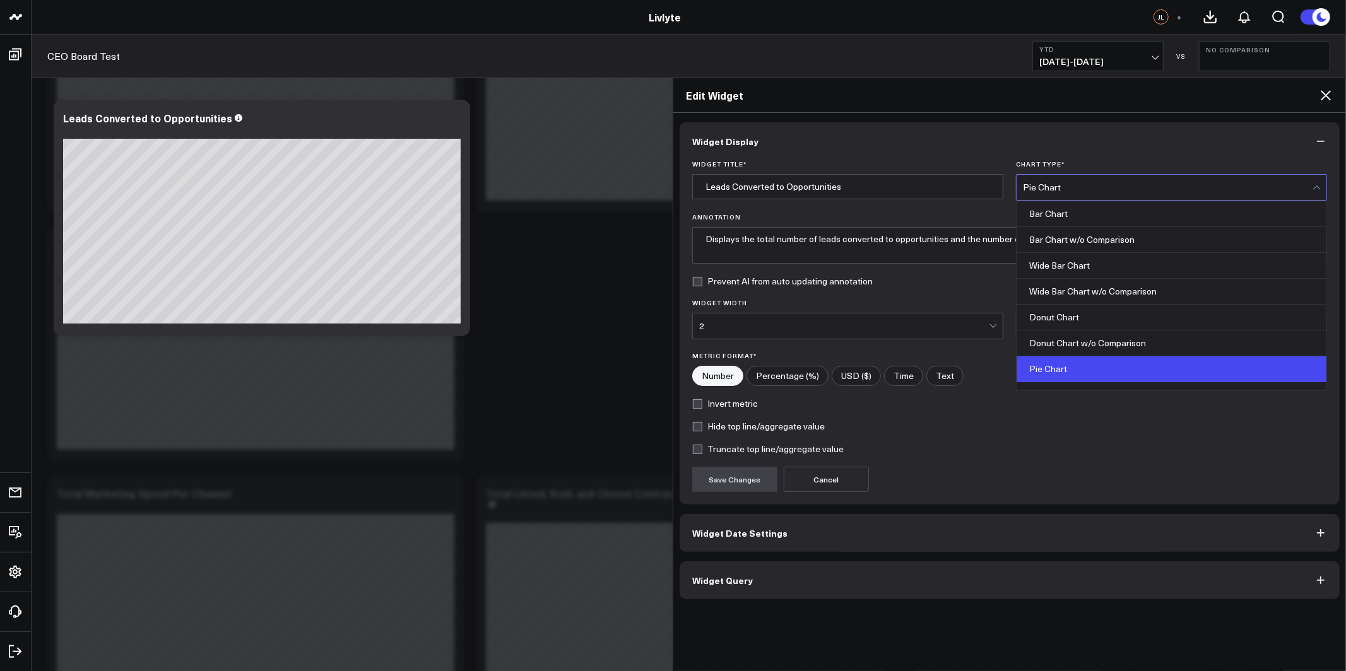
click at [958, 103] on div "Edit Widget" at bounding box center [1009, 95] width 673 height 35
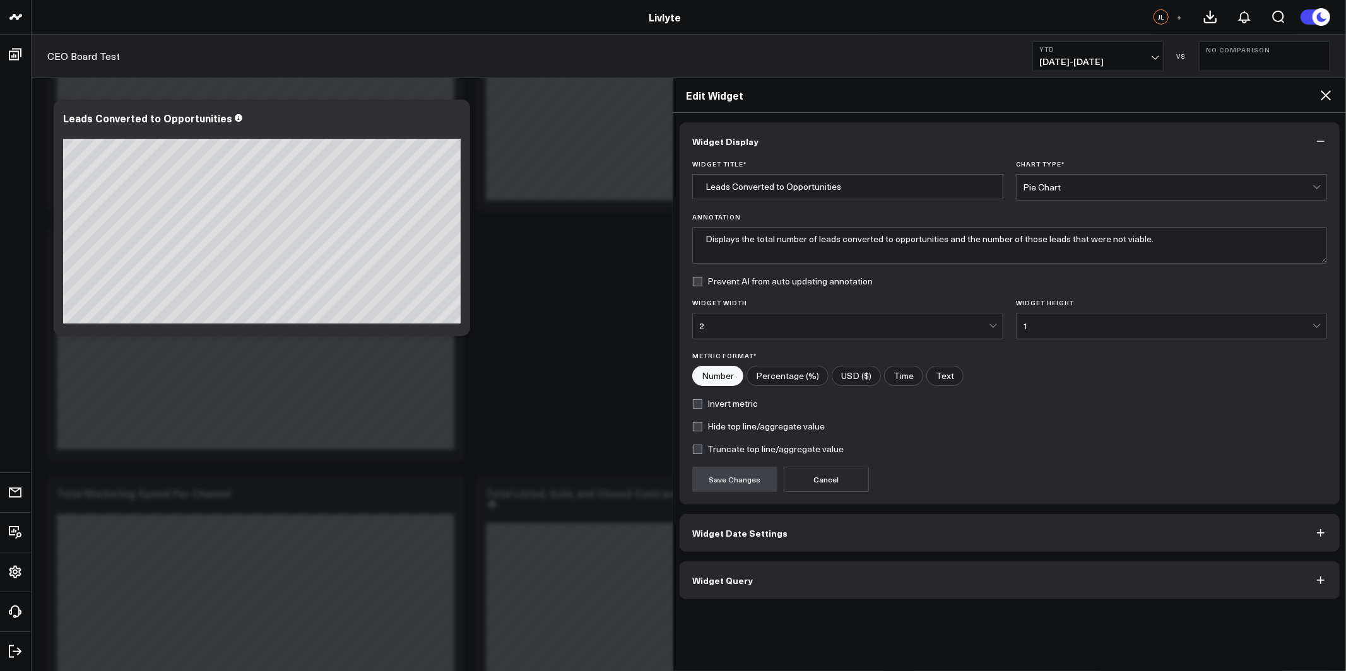
click at [1329, 93] on icon at bounding box center [1325, 95] width 15 height 15
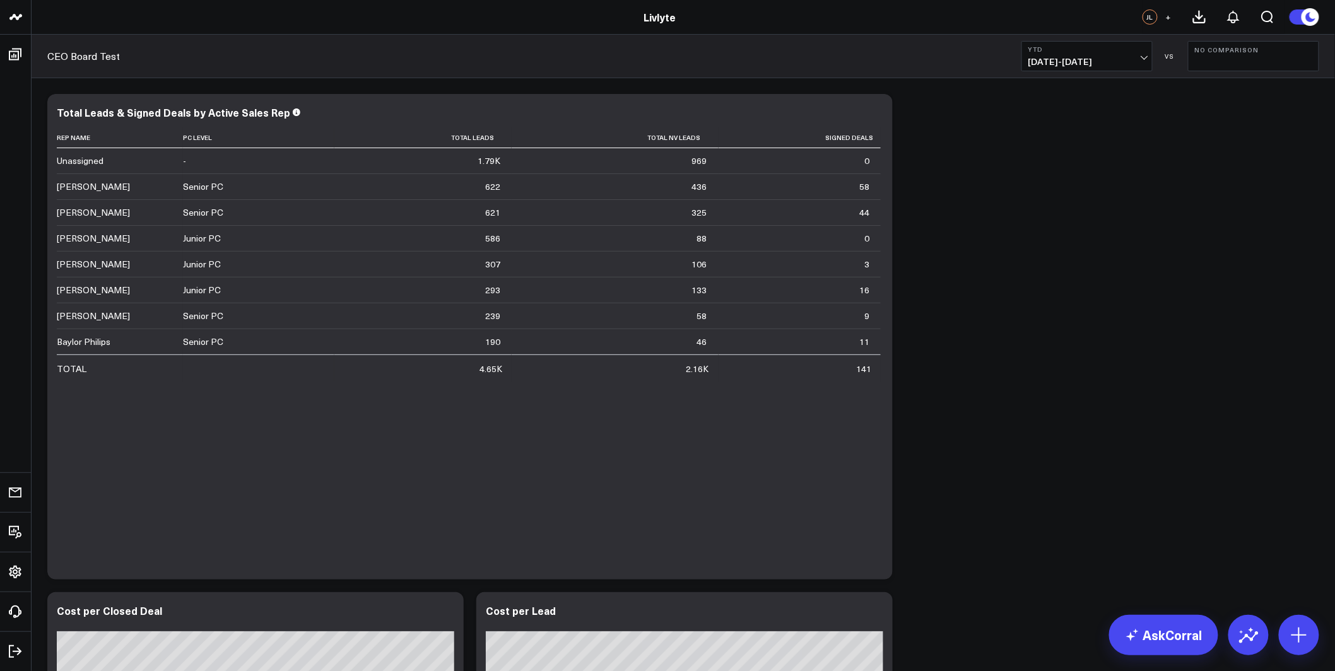
click at [1135, 49] on b "YTD" at bounding box center [1086, 49] width 117 height 8
click at [1074, 295] on link "Last Year" at bounding box center [1087, 305] width 130 height 24
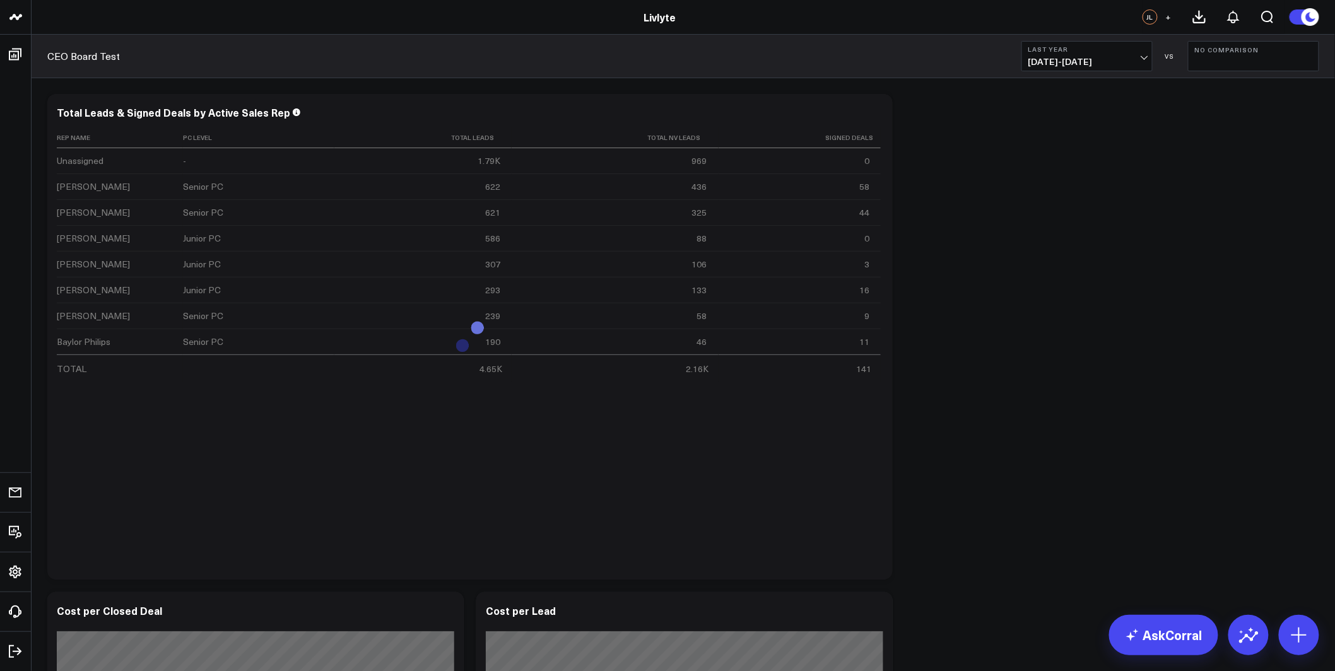
click at [1230, 55] on button "No Comparison" at bounding box center [1253, 56] width 131 height 30
click at [1230, 83] on link "Previous Period" at bounding box center [1254, 83] width 130 height 24
click at [1109, 62] on span "01/01/24 - 12/31/24" at bounding box center [1086, 62] width 117 height 10
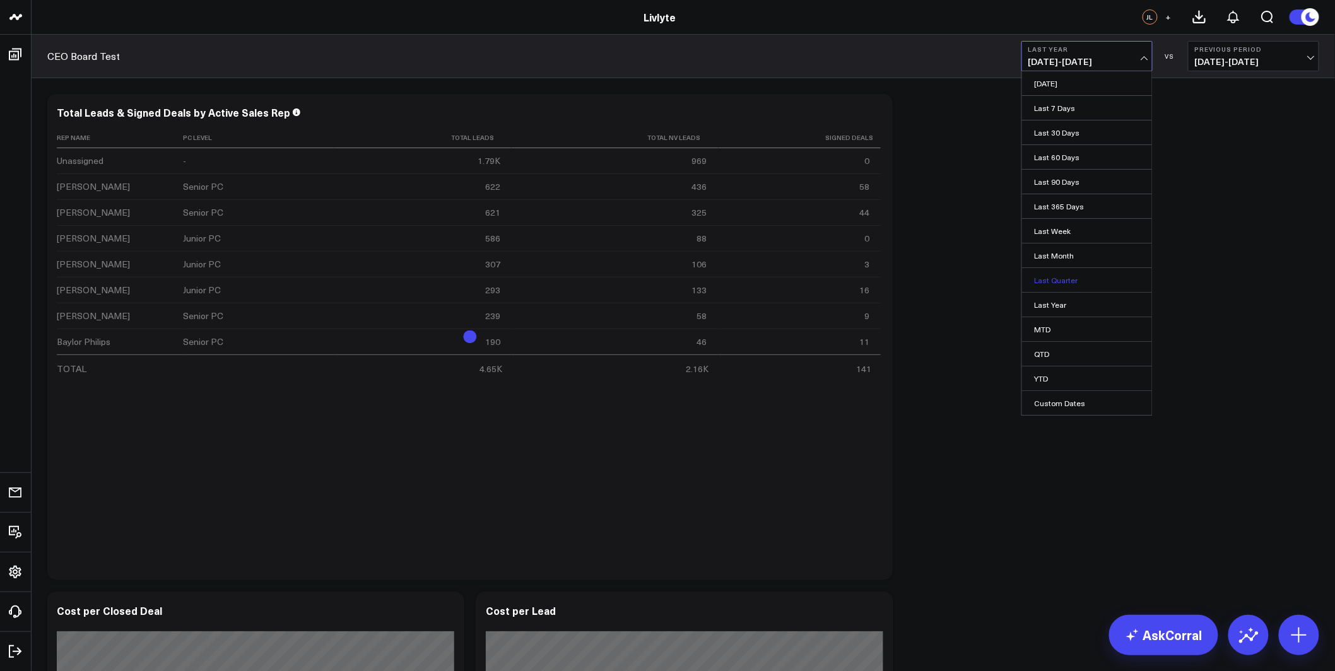
click at [1074, 280] on link "Last Quarter" at bounding box center [1087, 280] width 130 height 24
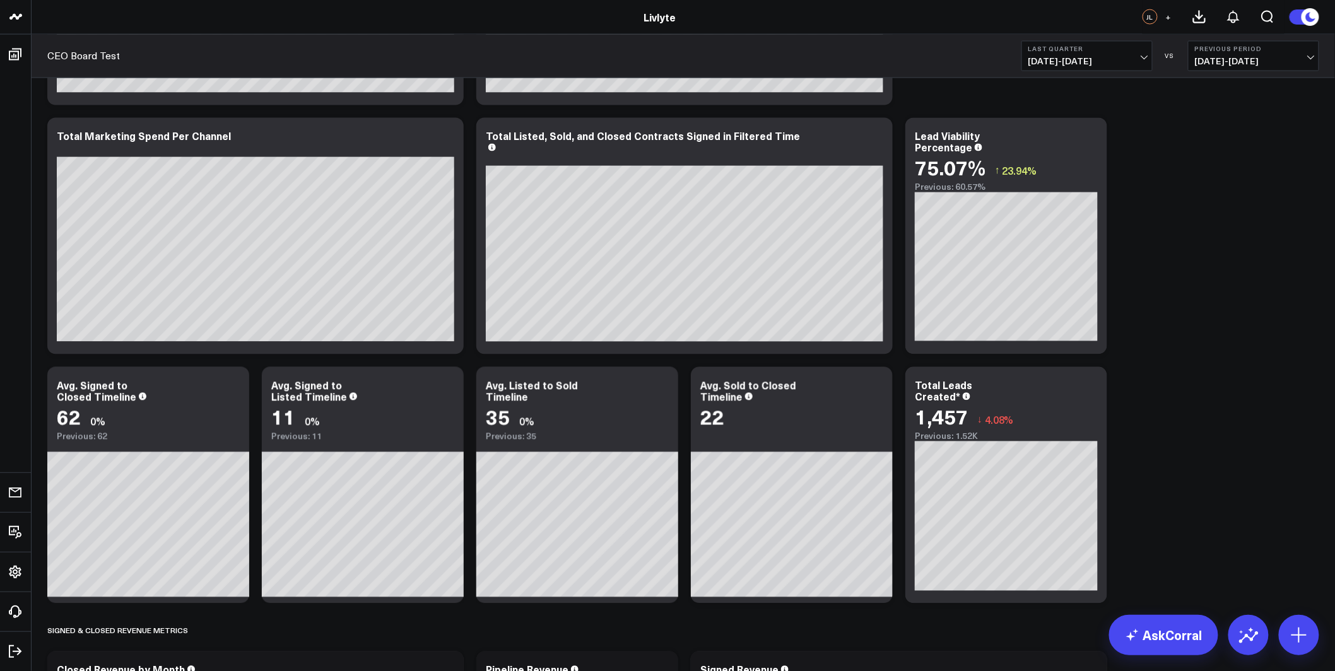
scroll to position [1005, 0]
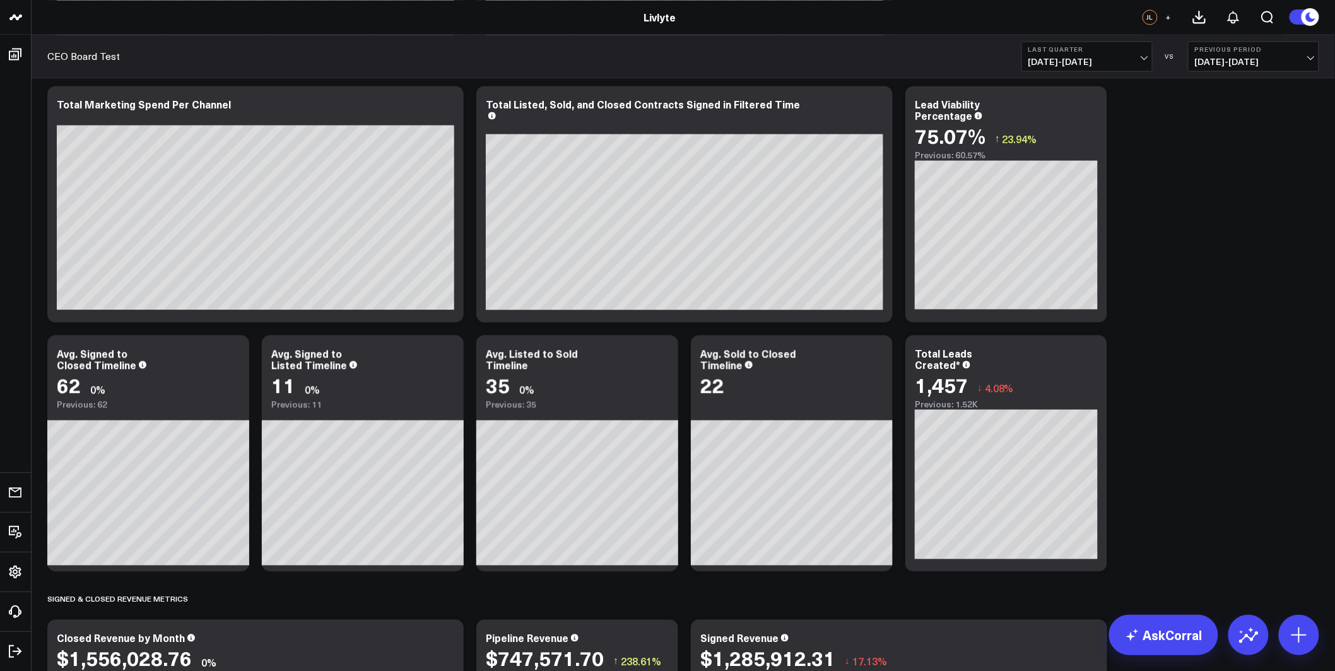
click at [1145, 57] on span "07/01/25 - 09/30/25" at bounding box center [1086, 62] width 117 height 10
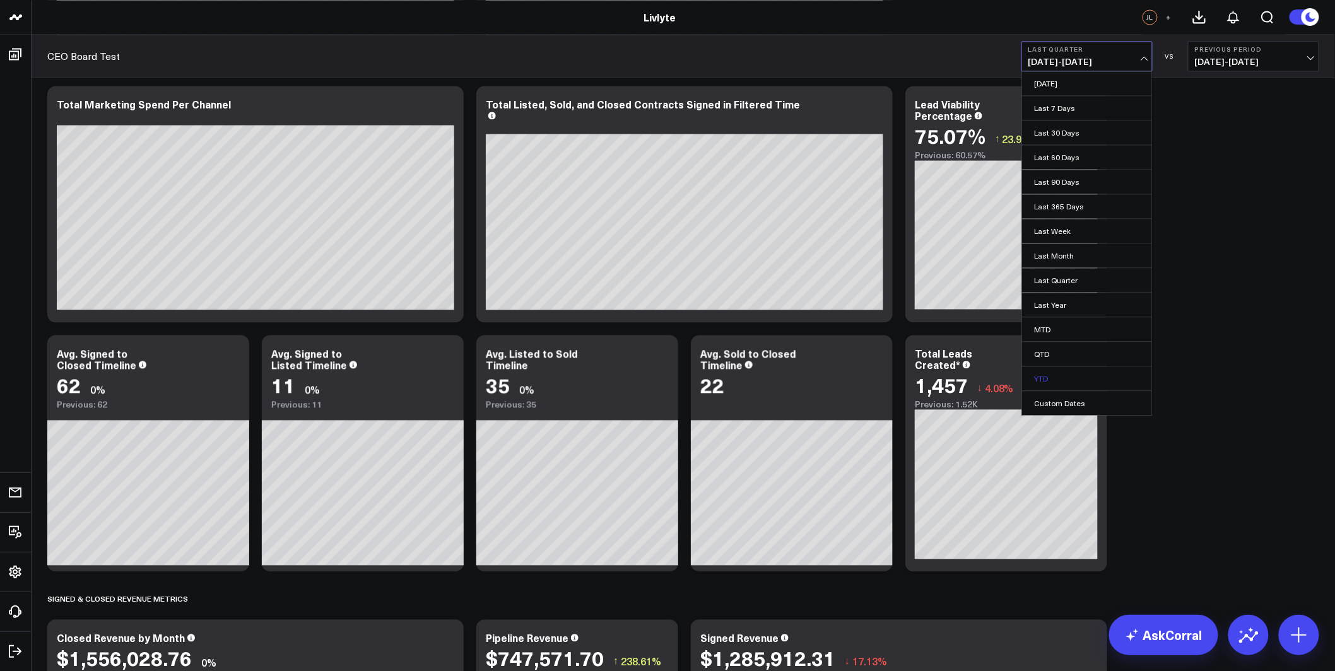
click at [1072, 375] on link "YTD" at bounding box center [1087, 379] width 130 height 24
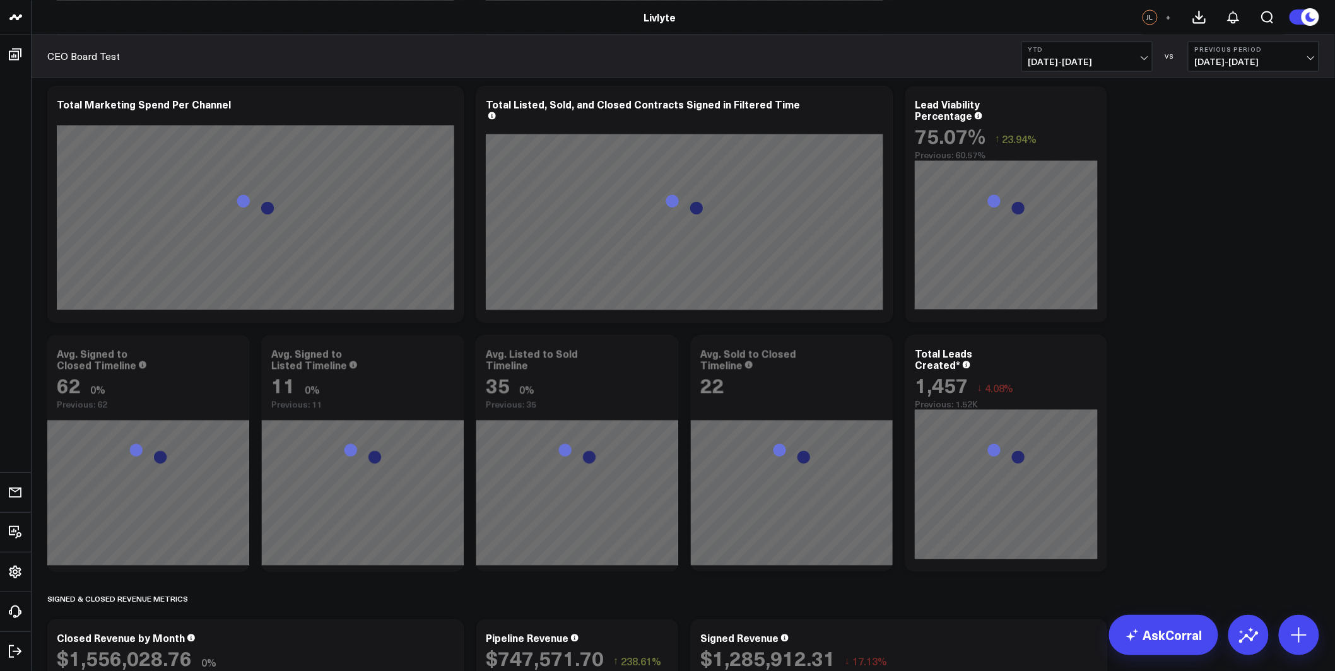
click at [1247, 61] on span "03/28/24 - 12/31/24" at bounding box center [1253, 62] width 117 height 10
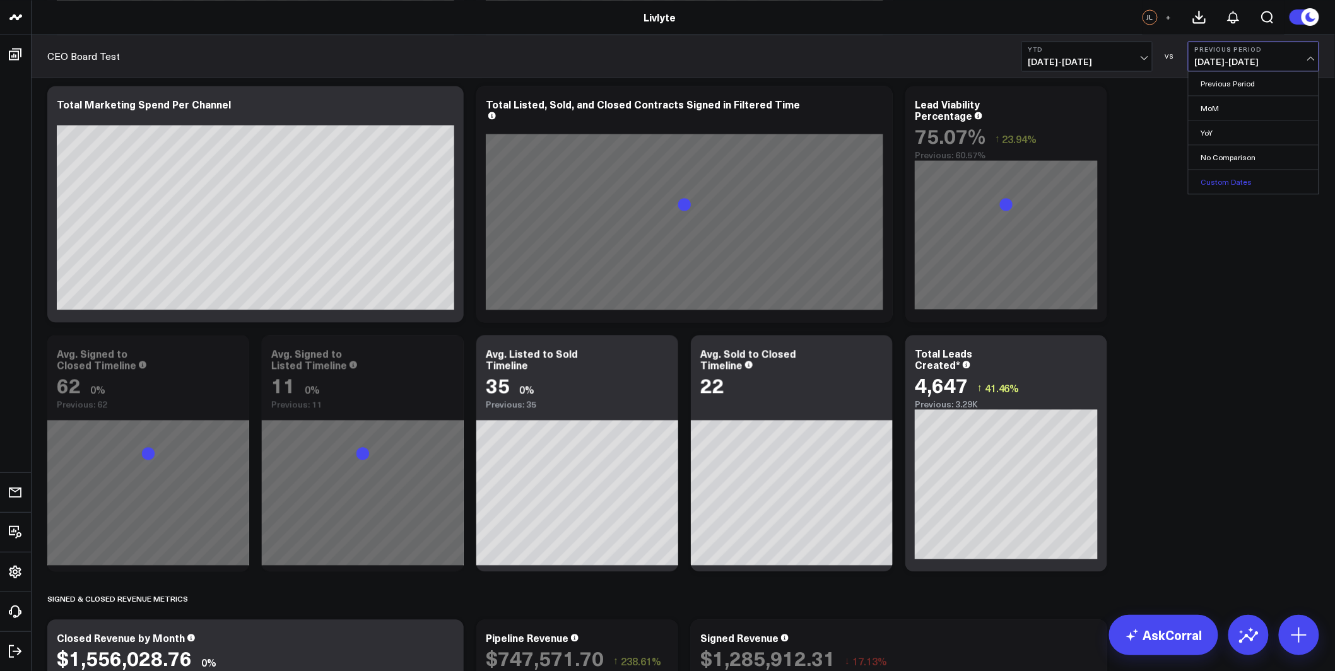
click at [1243, 184] on link "Custom Dates" at bounding box center [1254, 182] width 130 height 24
select select "9"
select select "2025"
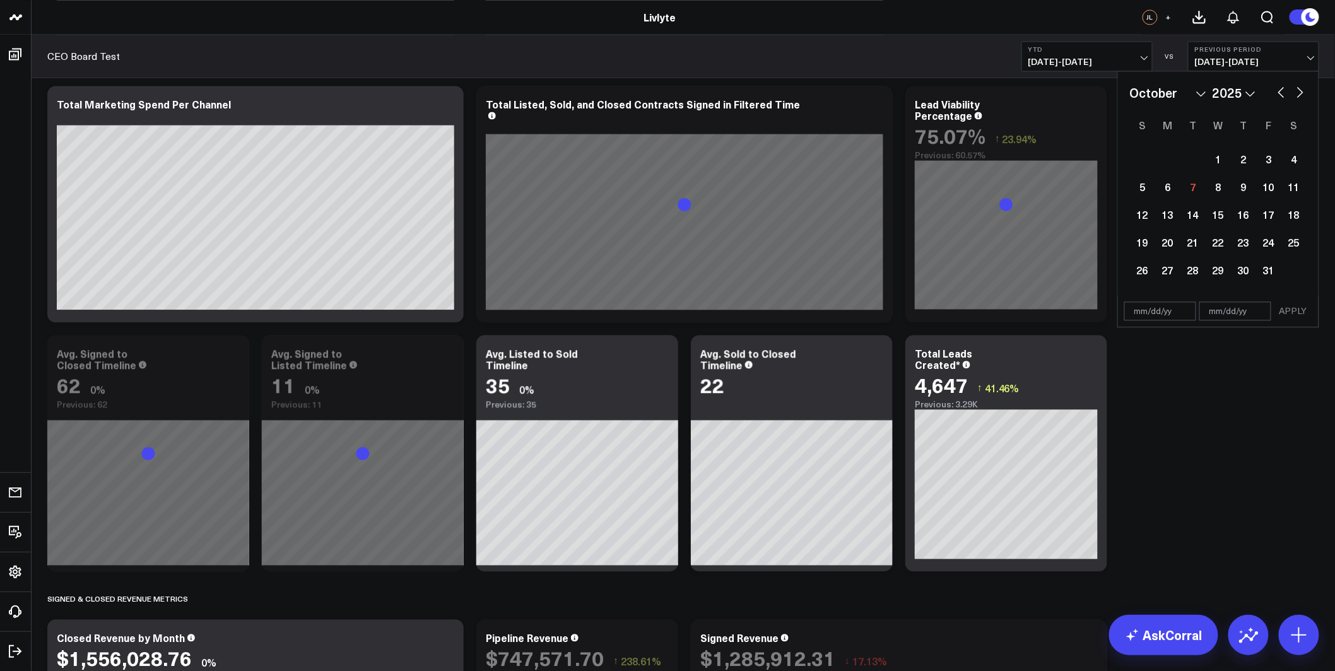
click at [1251, 49] on b "Previous Period" at bounding box center [1253, 49] width 117 height 8
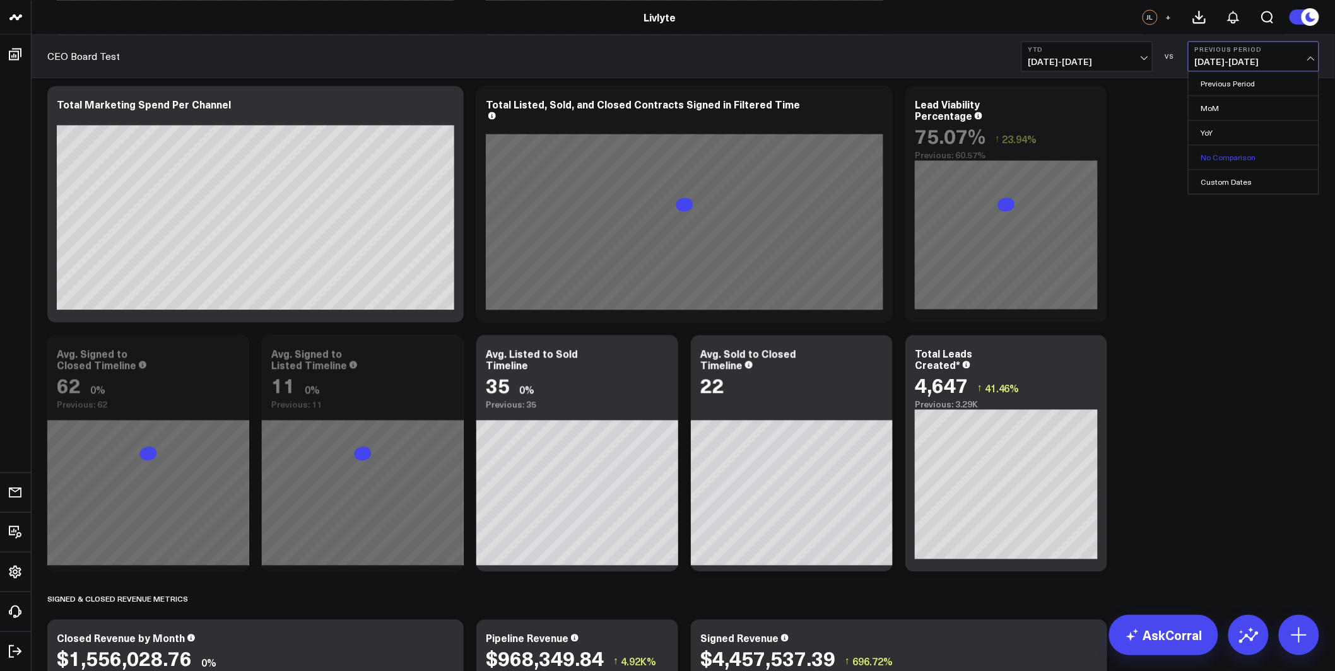
click at [1258, 162] on link "No Comparison" at bounding box center [1254, 157] width 130 height 24
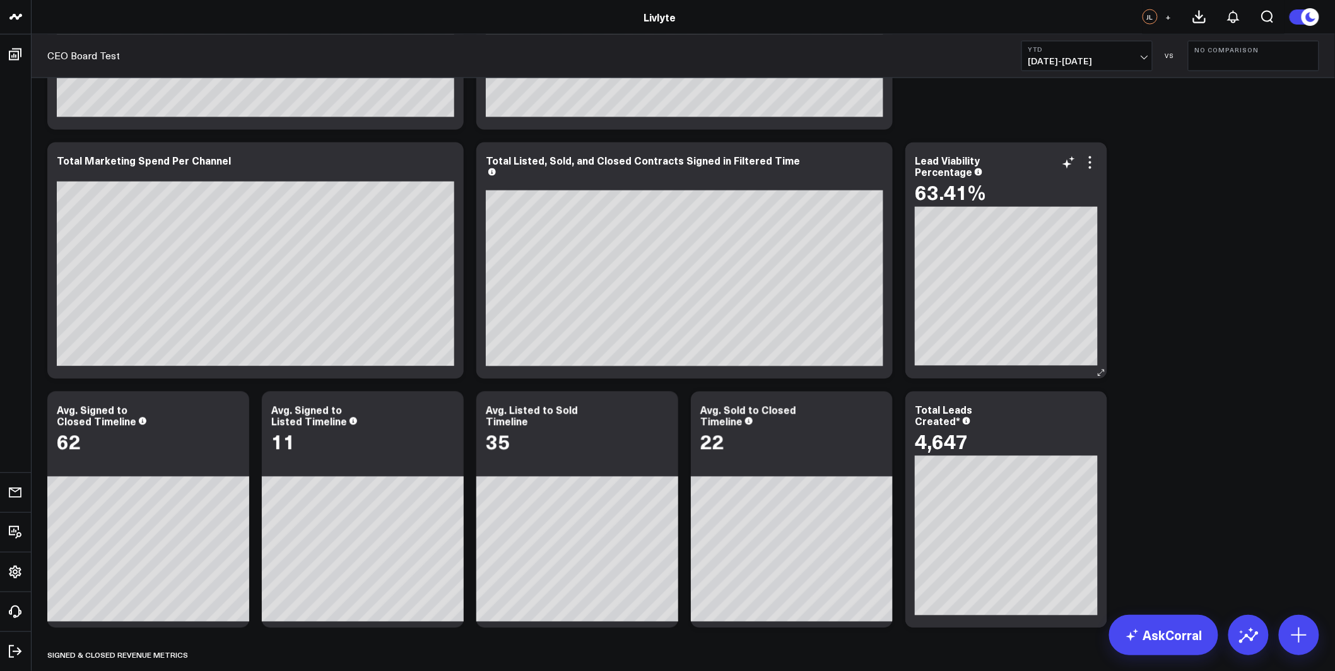
scroll to position [1131, 0]
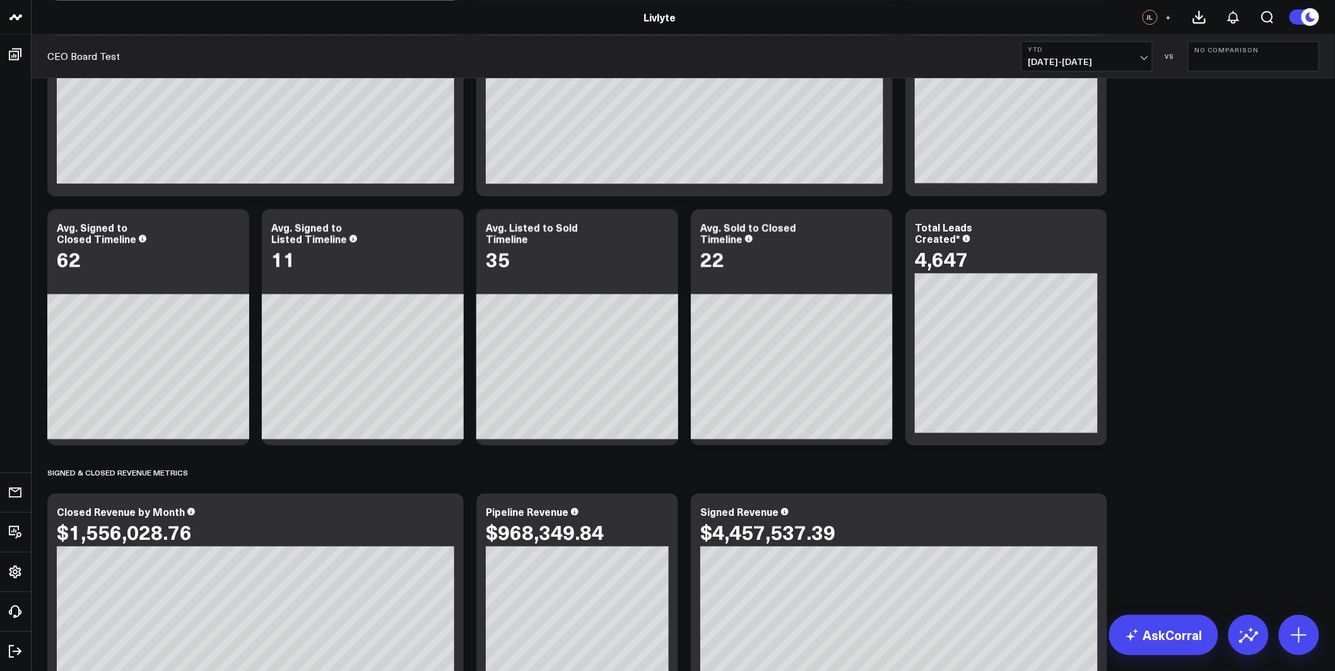
click at [1150, 61] on button "YTD 01/01/25 - 10/06/25" at bounding box center [1087, 56] width 131 height 30
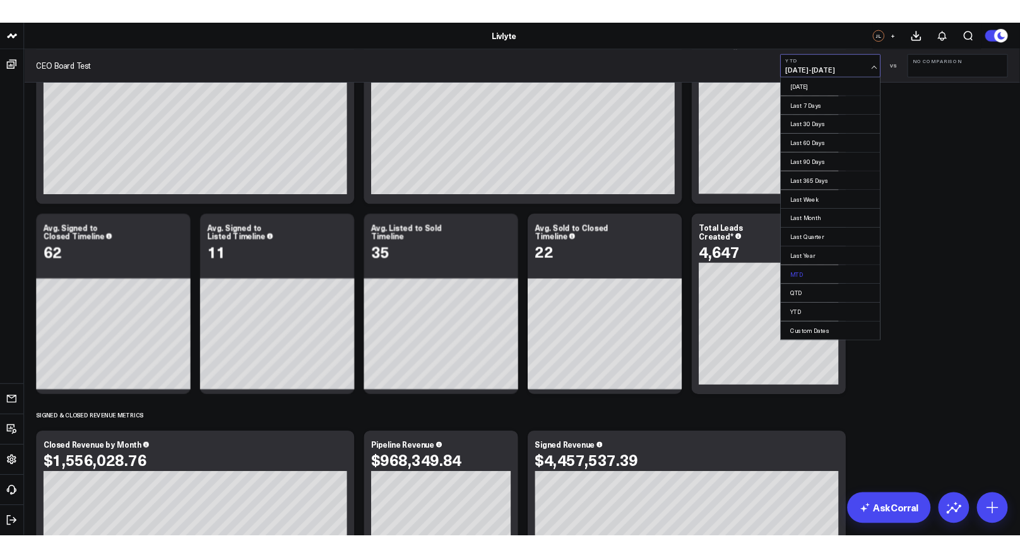
scroll to position [1088, 0]
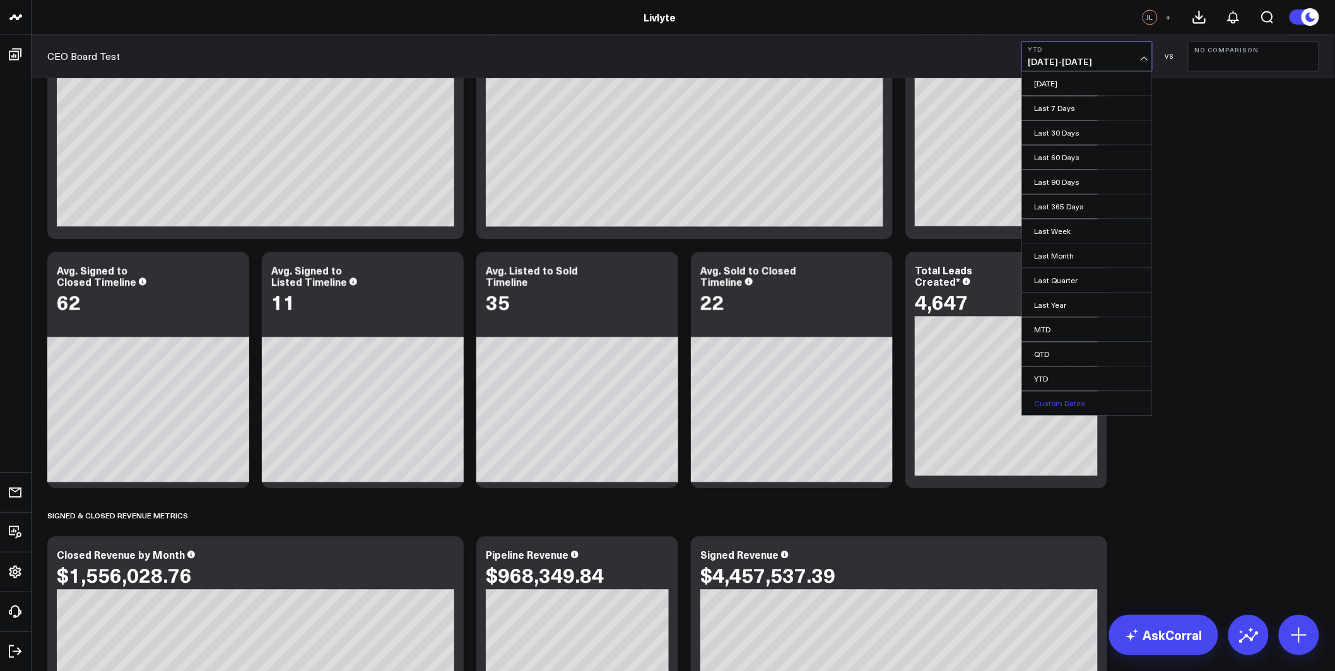
click at [1075, 404] on link "Custom Dates" at bounding box center [1087, 403] width 130 height 24
select select "9"
select select "2025"
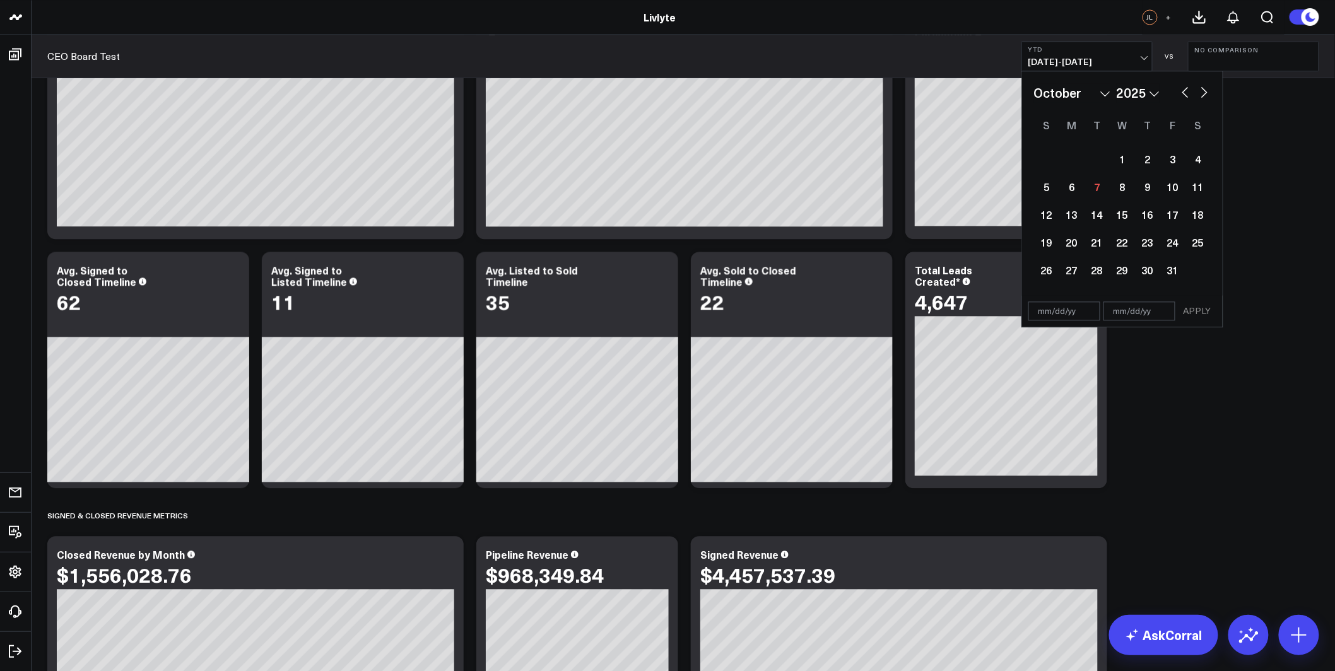
click at [1095, 94] on select "January February March April May June July August September October November De…" at bounding box center [1072, 92] width 76 height 19
select select "2025"
click at [1113, 165] on div "1" at bounding box center [1122, 158] width 25 height 25
type input "[DATE]"
select select "2025"
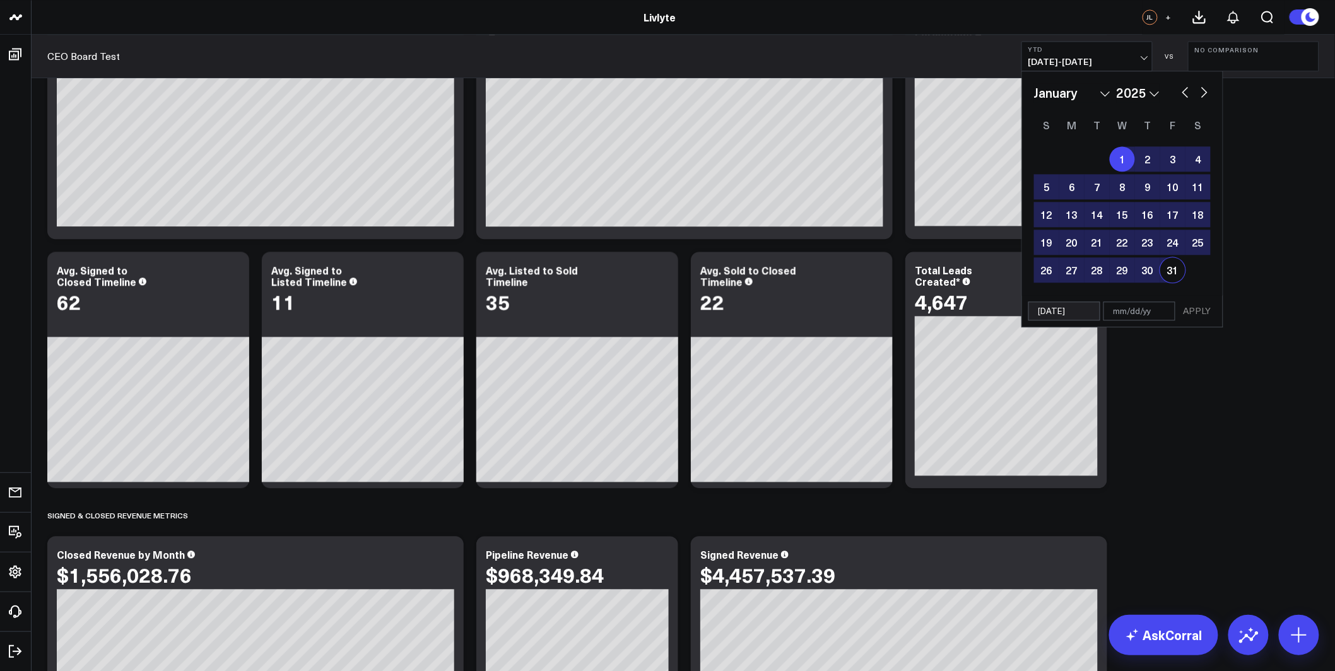
click at [1179, 269] on div "31" at bounding box center [1172, 269] width 25 height 25
type input "01/31/25"
select select "2025"
click at [1198, 305] on button "APPLY" at bounding box center [1198, 311] width 38 height 19
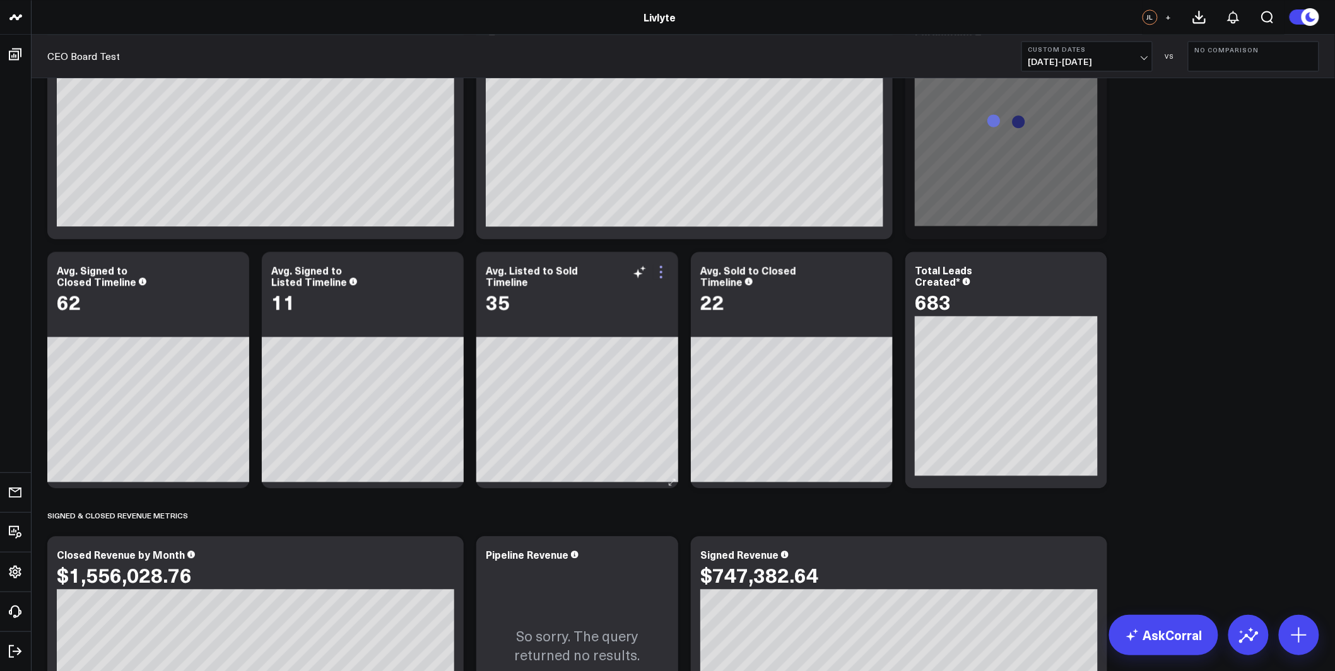
click at [660, 271] on icon at bounding box center [661, 272] width 3 height 3
click at [1213, 238] on div "Modify via AI Copy link to widget Ask support Remove Create linked copy Executi…" at bounding box center [683, 565] width 1285 height 3132
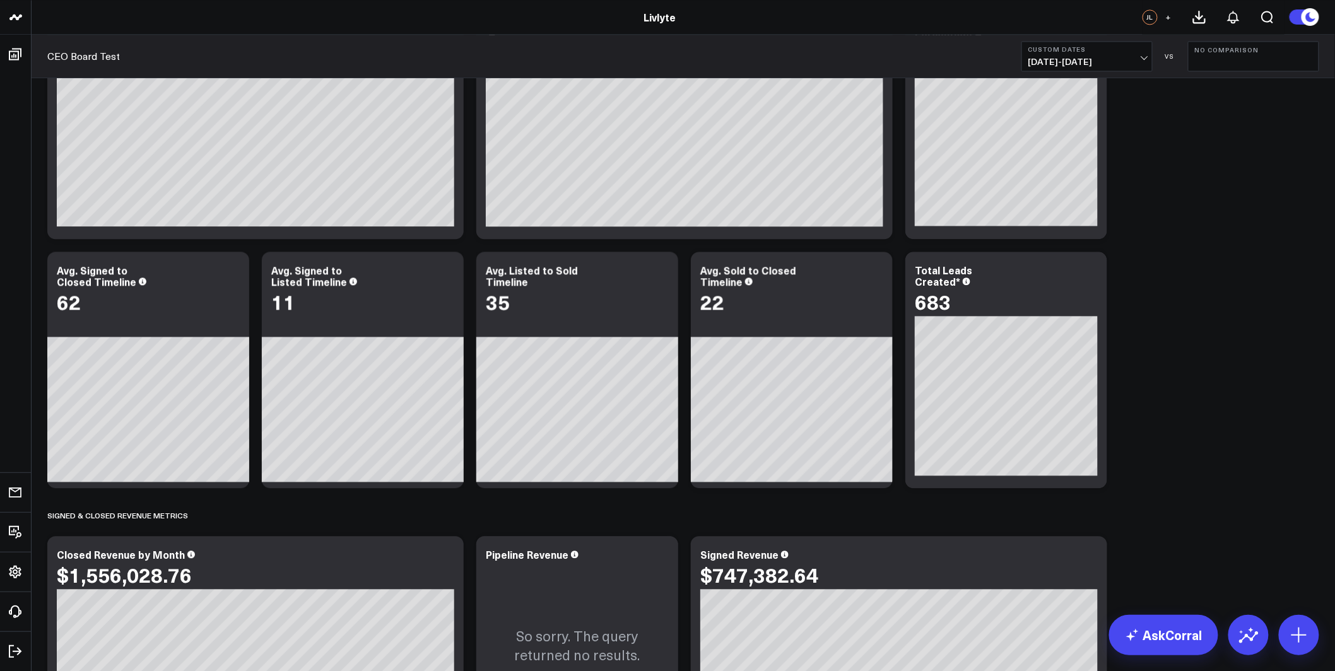
click at [1087, 52] on b "Custom Dates" at bounding box center [1086, 49] width 117 height 8
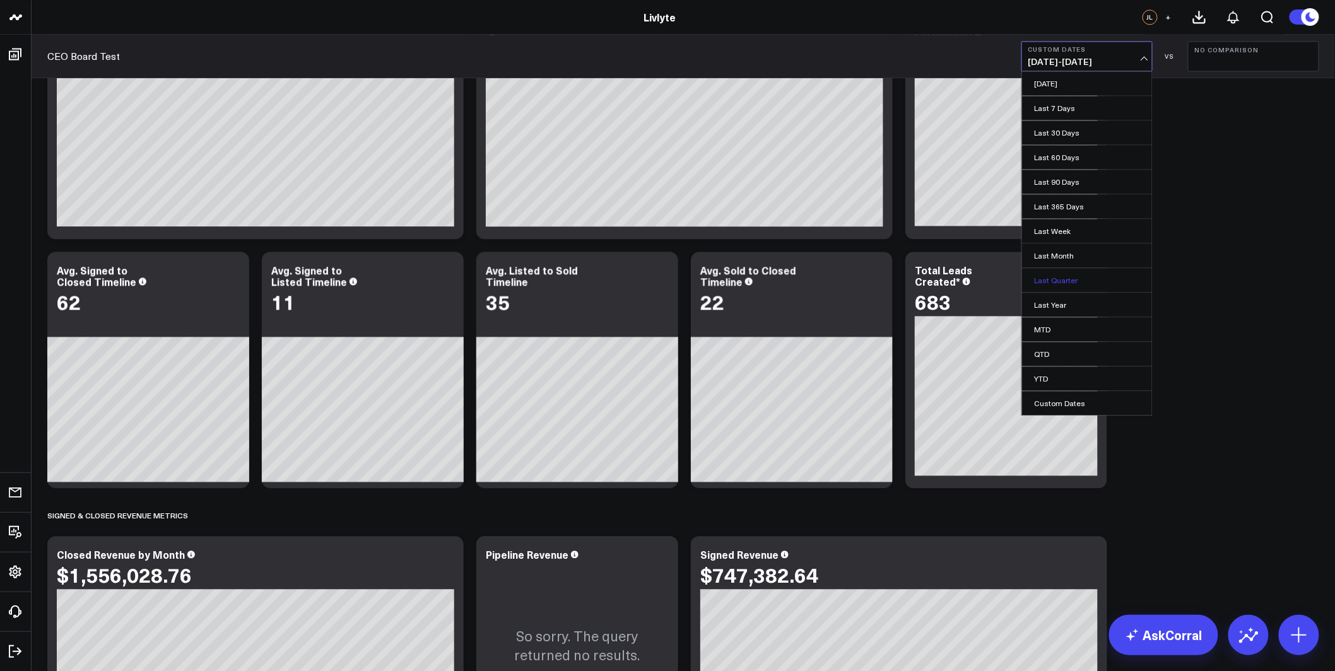
click at [1039, 280] on link "Last Quarter" at bounding box center [1087, 280] width 130 height 24
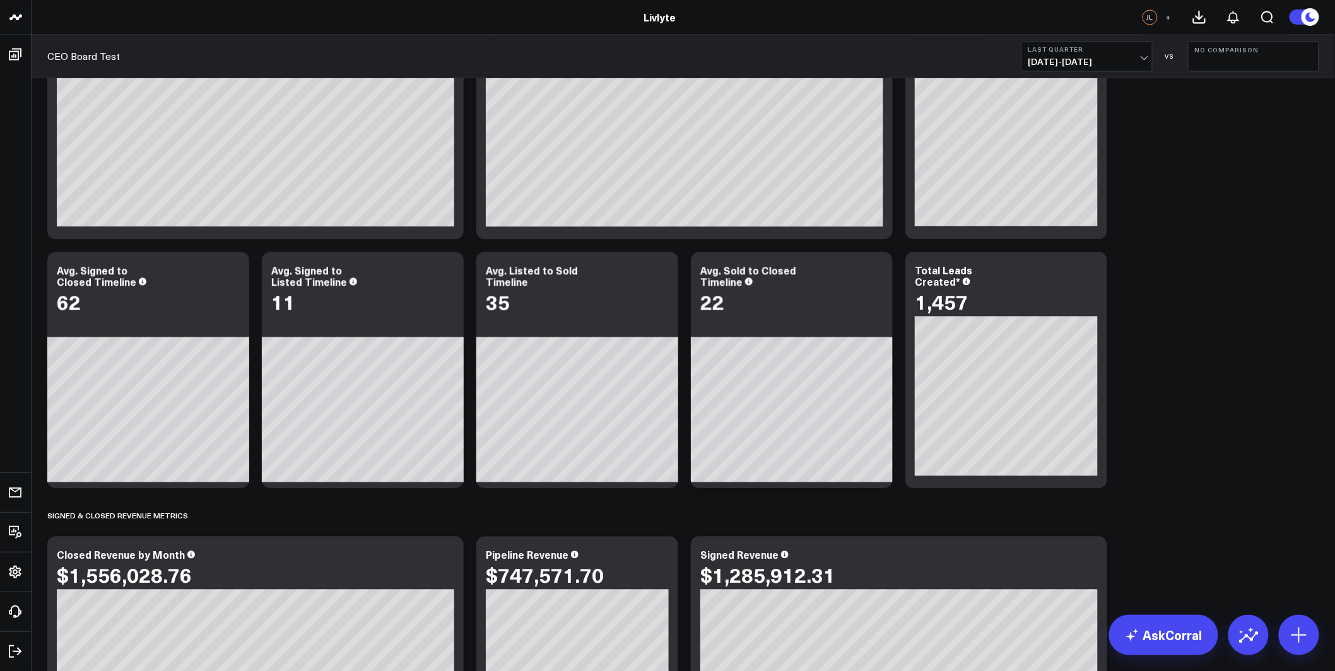
click at [1113, 52] on b "Last Quarter" at bounding box center [1086, 49] width 117 height 8
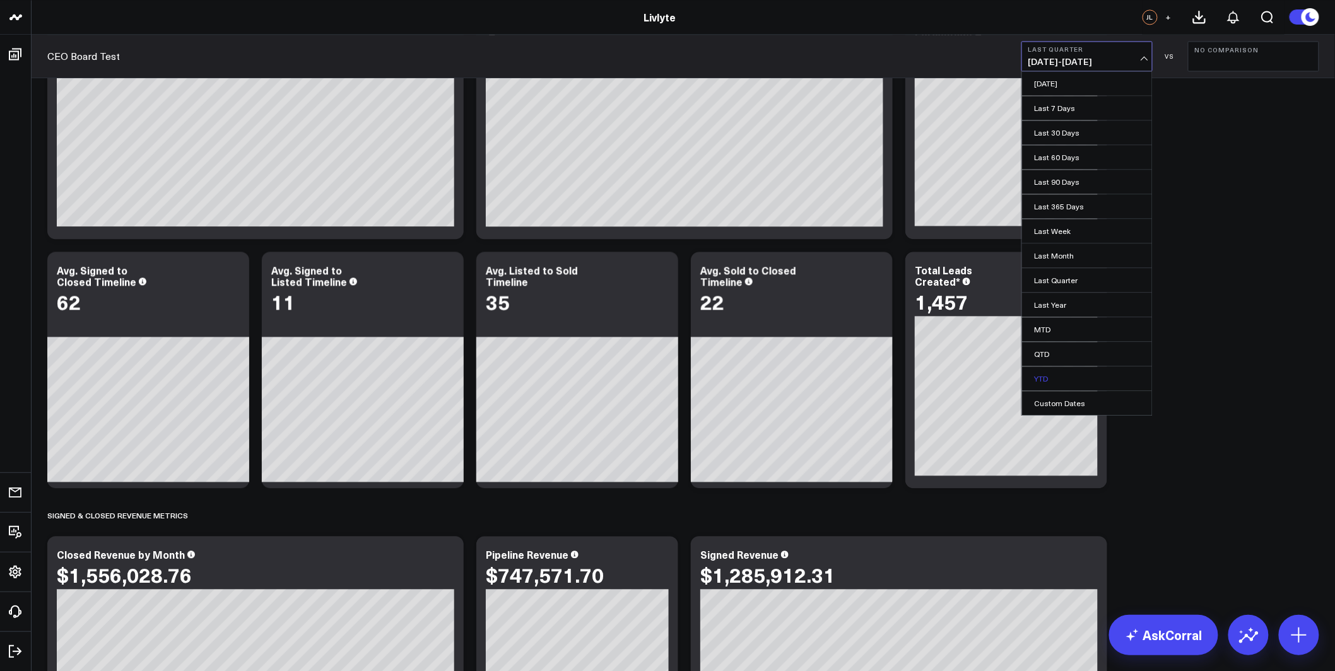
click at [1063, 379] on link "YTD" at bounding box center [1087, 379] width 130 height 24
